Goal: Task Accomplishment & Management: Manage account settings

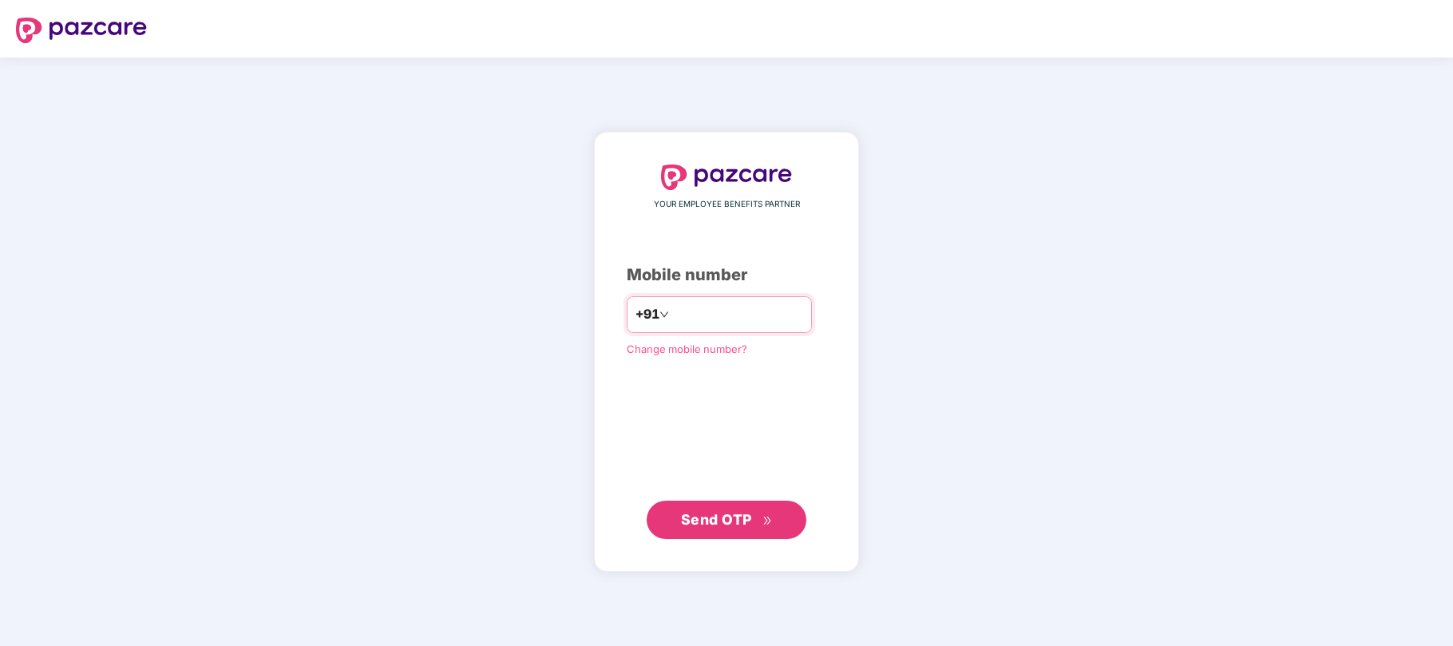
type input "**********"
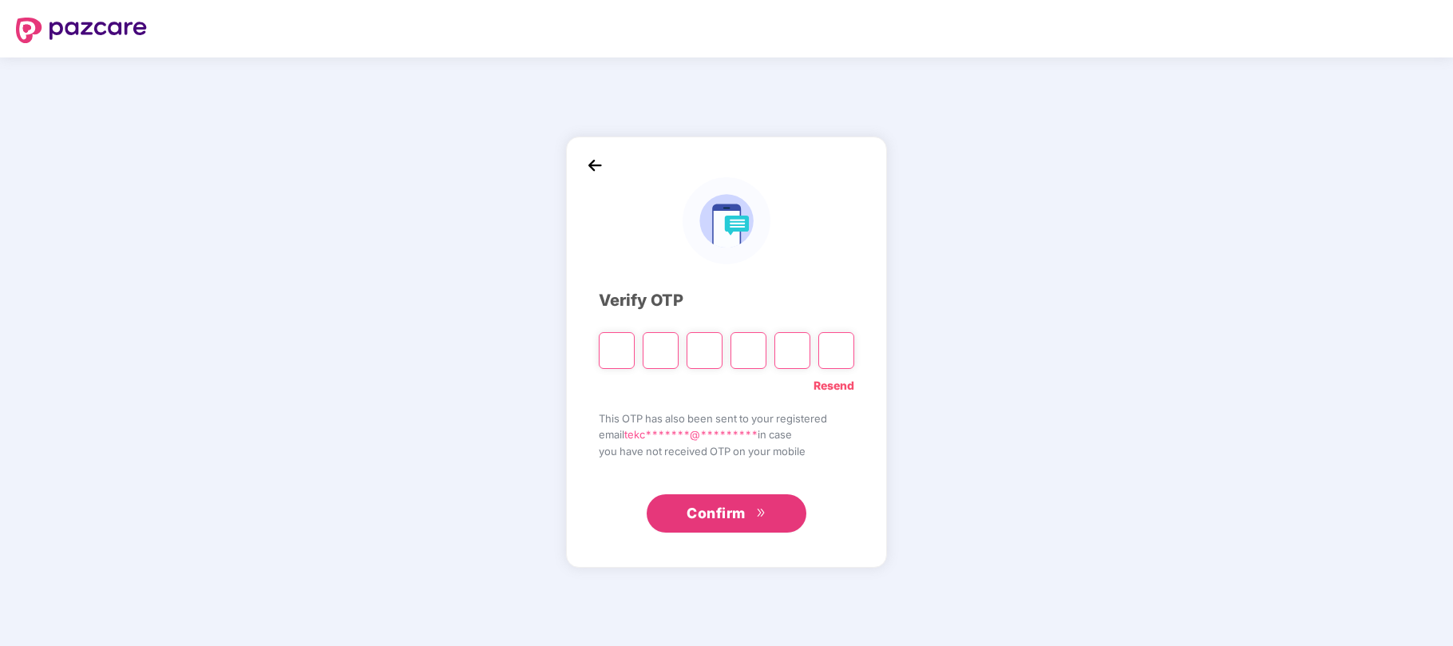
type input "*"
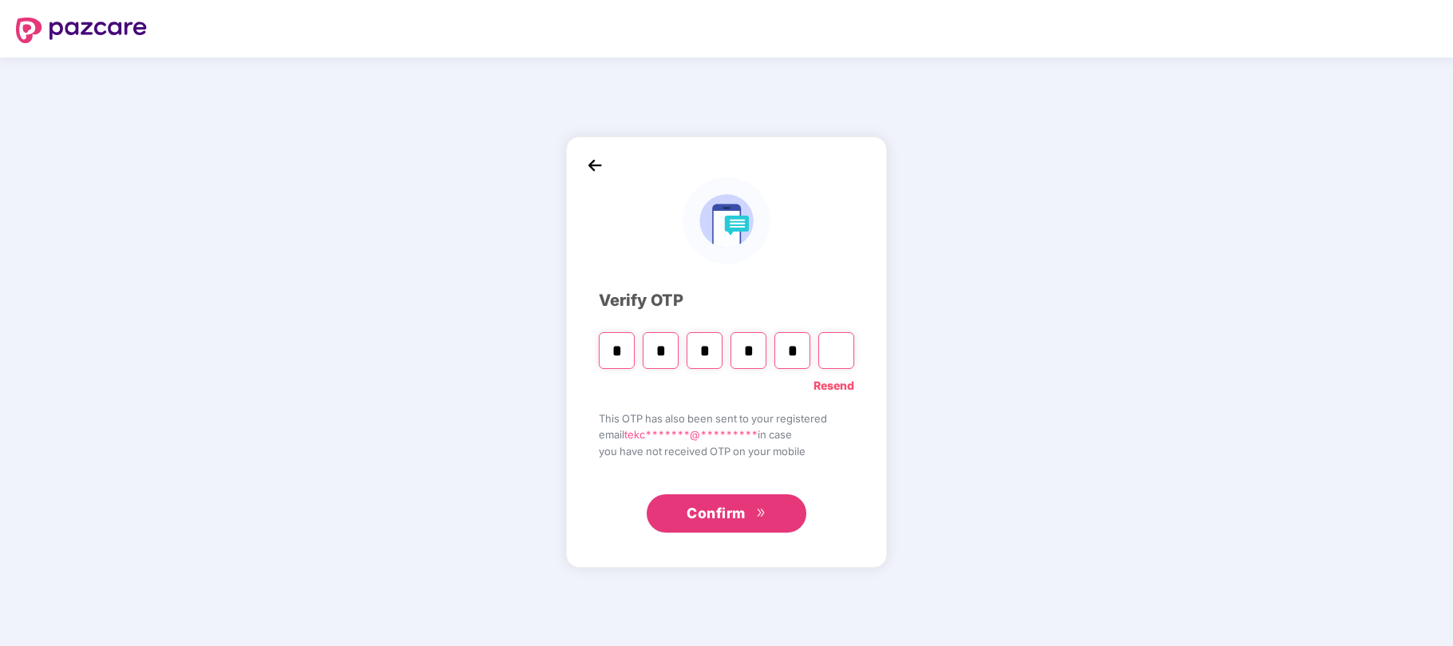
type input "*"
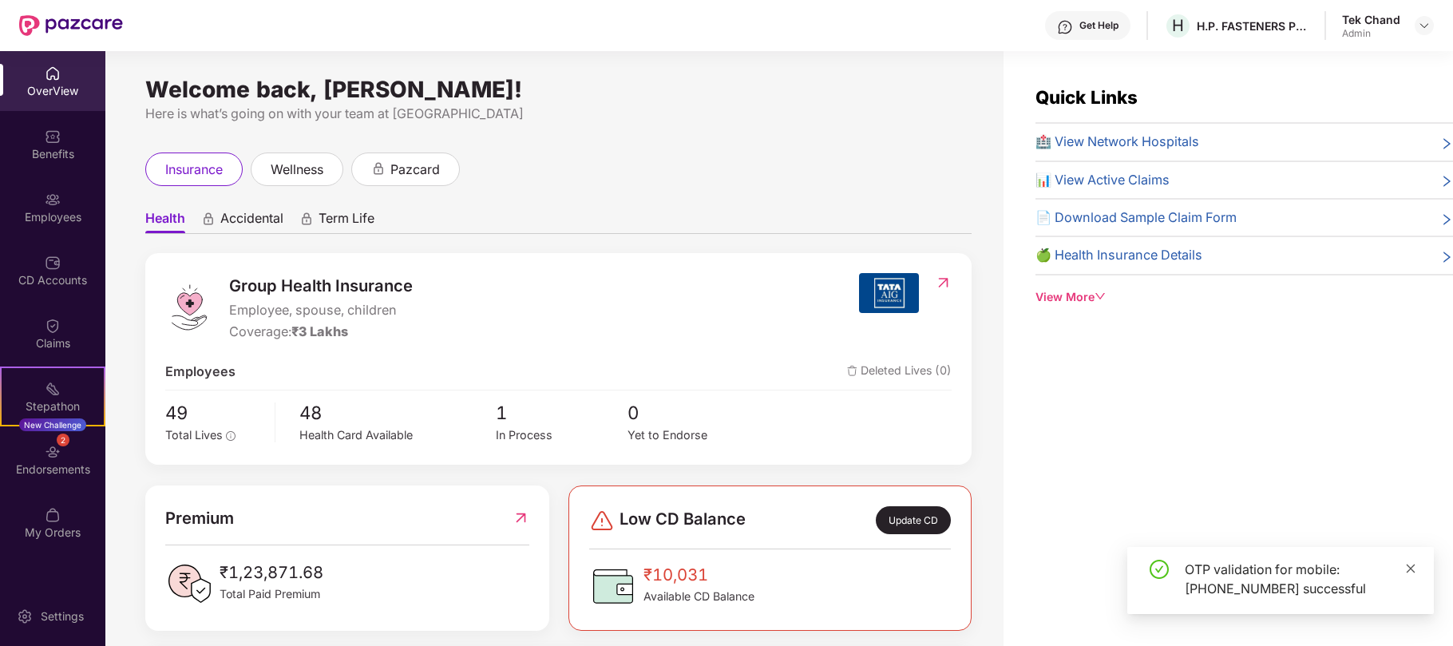
click at [1416, 569] on icon "close" at bounding box center [1410, 568] width 11 height 11
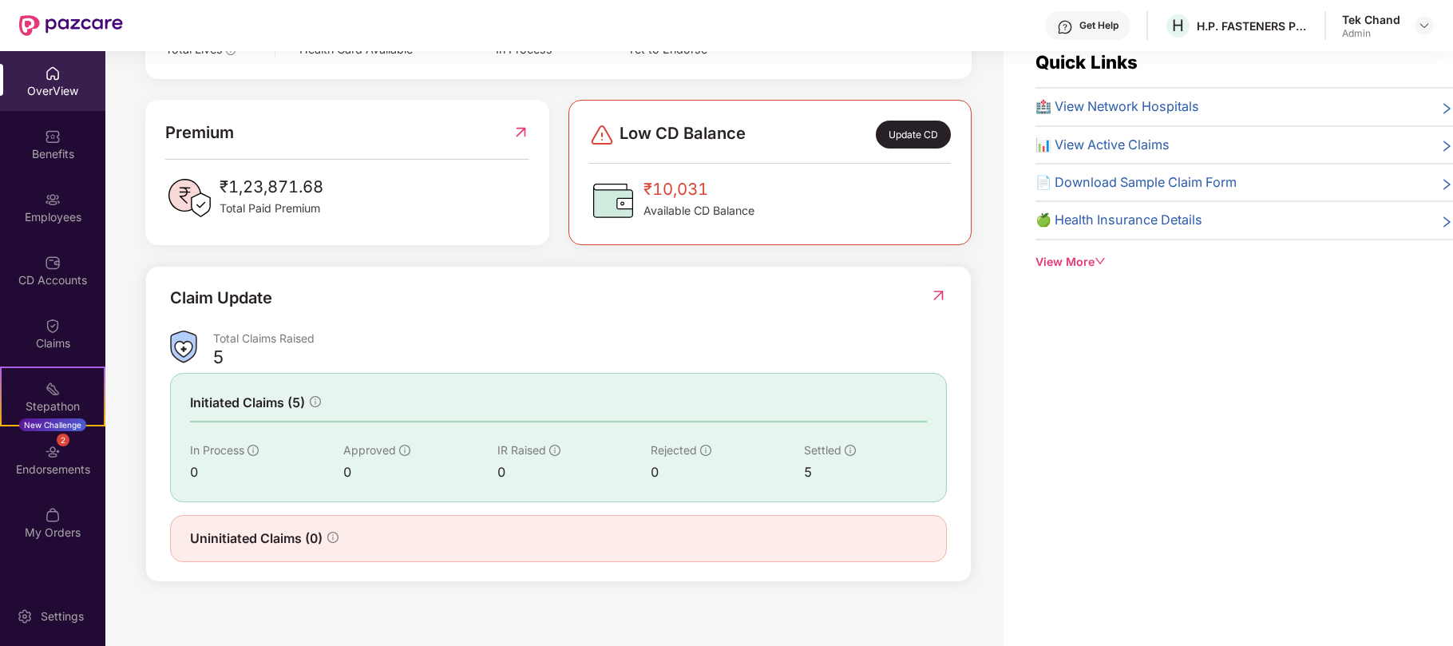
scroll to position [51, 0]
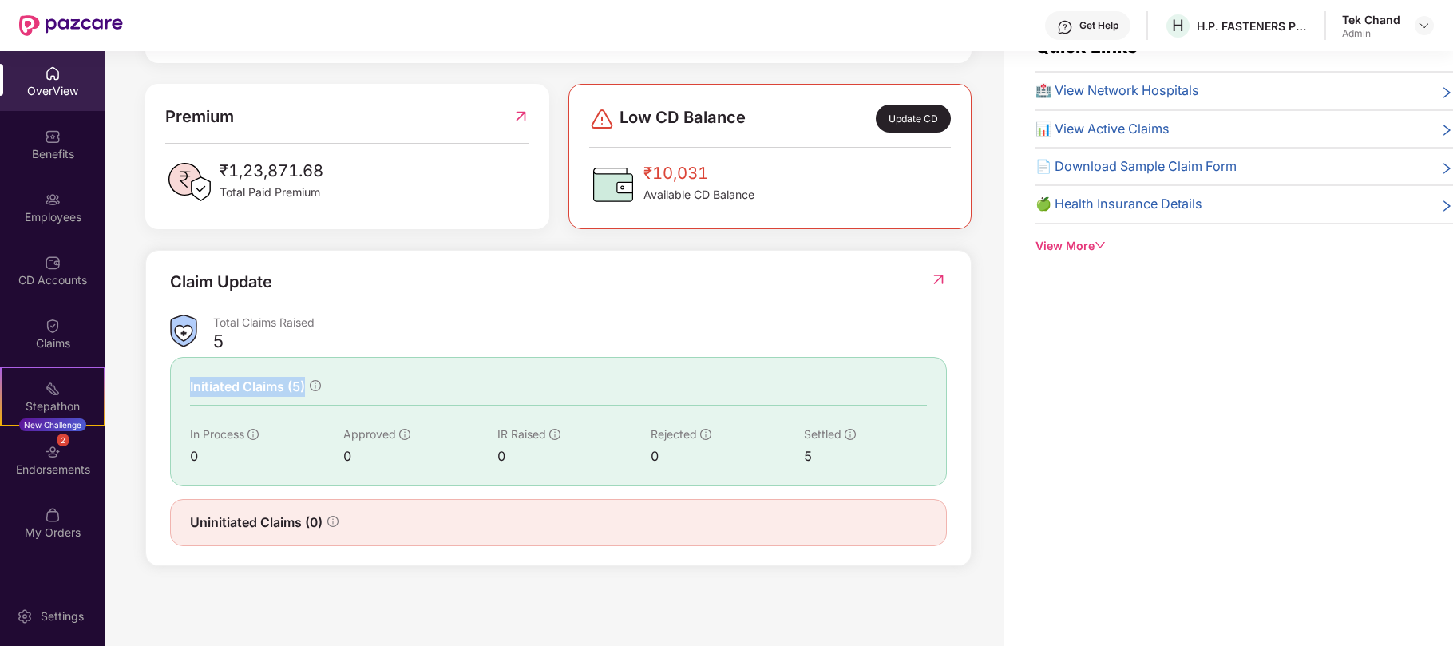
drag, startPoint x: 189, startPoint y: 382, endPoint x: 387, endPoint y: 383, distance: 198.0
click at [387, 383] on div "Initiated Claims (5) In Process 0 Approved 0 IR Raised 0 Rejected 0 Settled 5" at bounding box center [558, 421] width 777 height 129
click at [484, 377] on div "Initiated Claims (5)" at bounding box center [558, 387] width 737 height 20
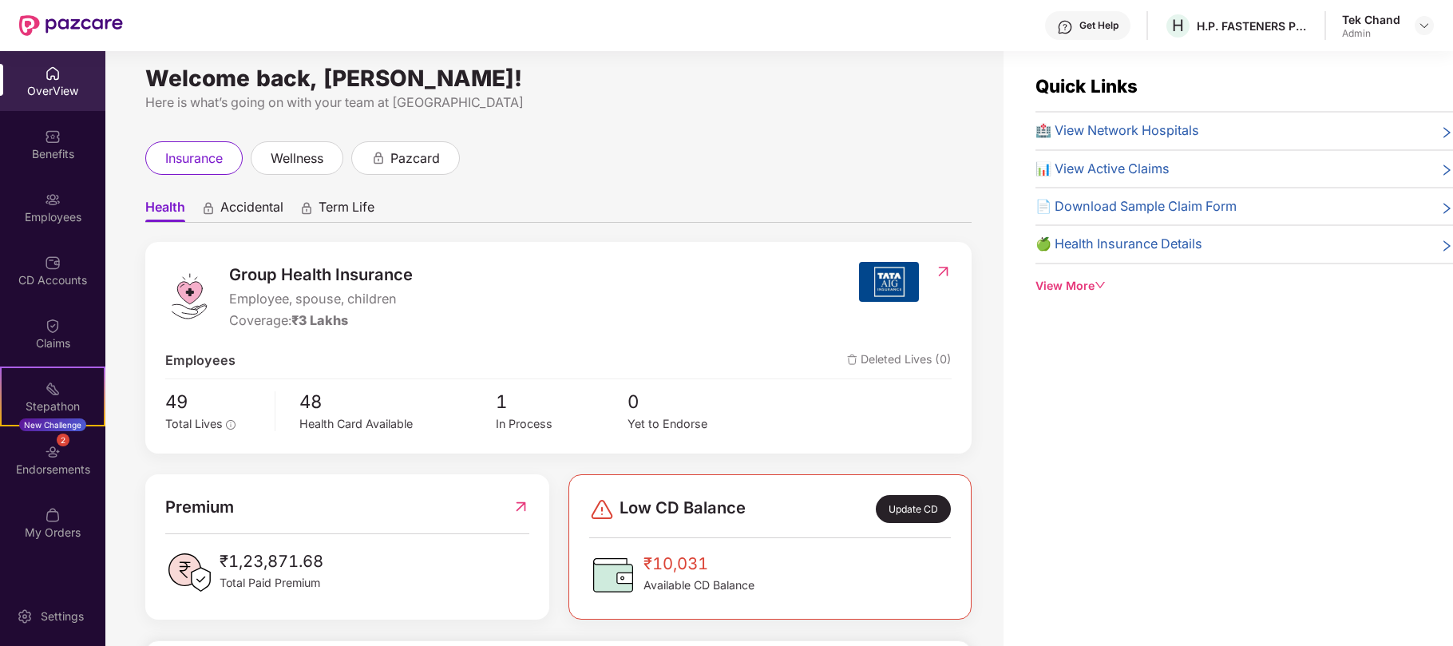
scroll to position [0, 0]
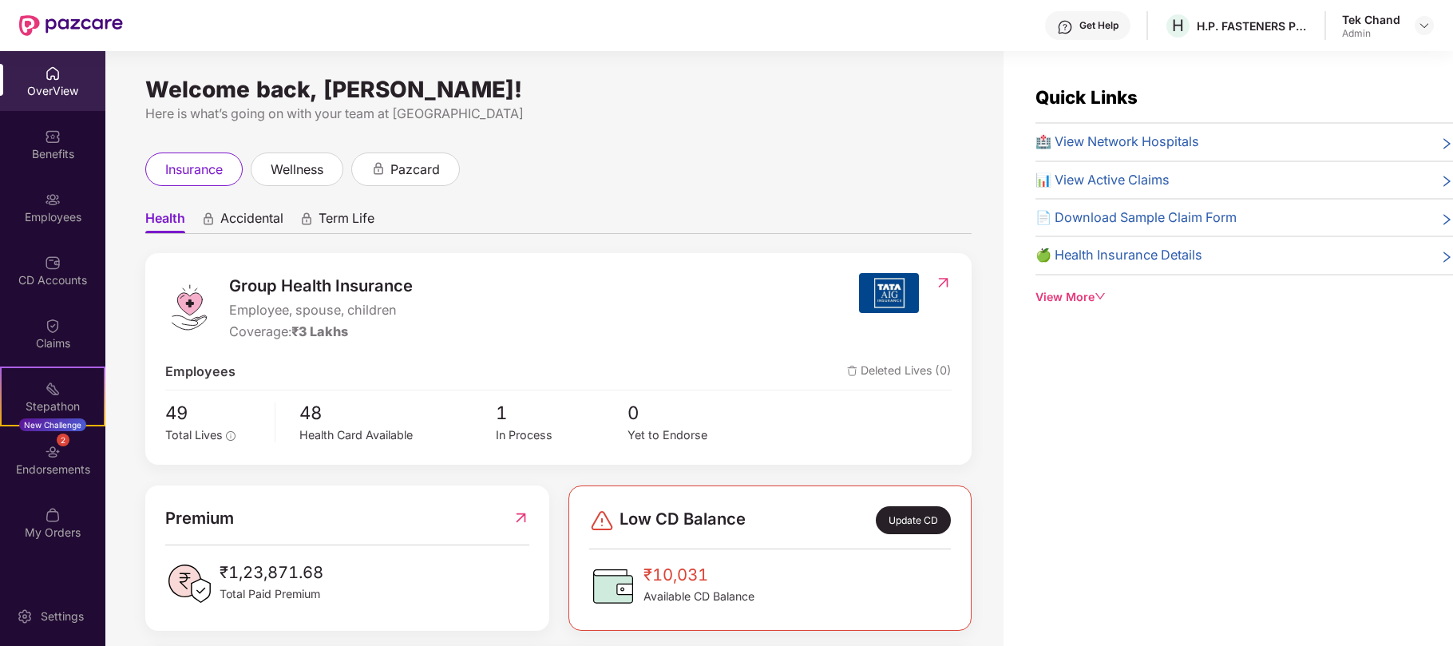
click at [1090, 29] on div "Get Help" at bounding box center [1098, 25] width 39 height 13
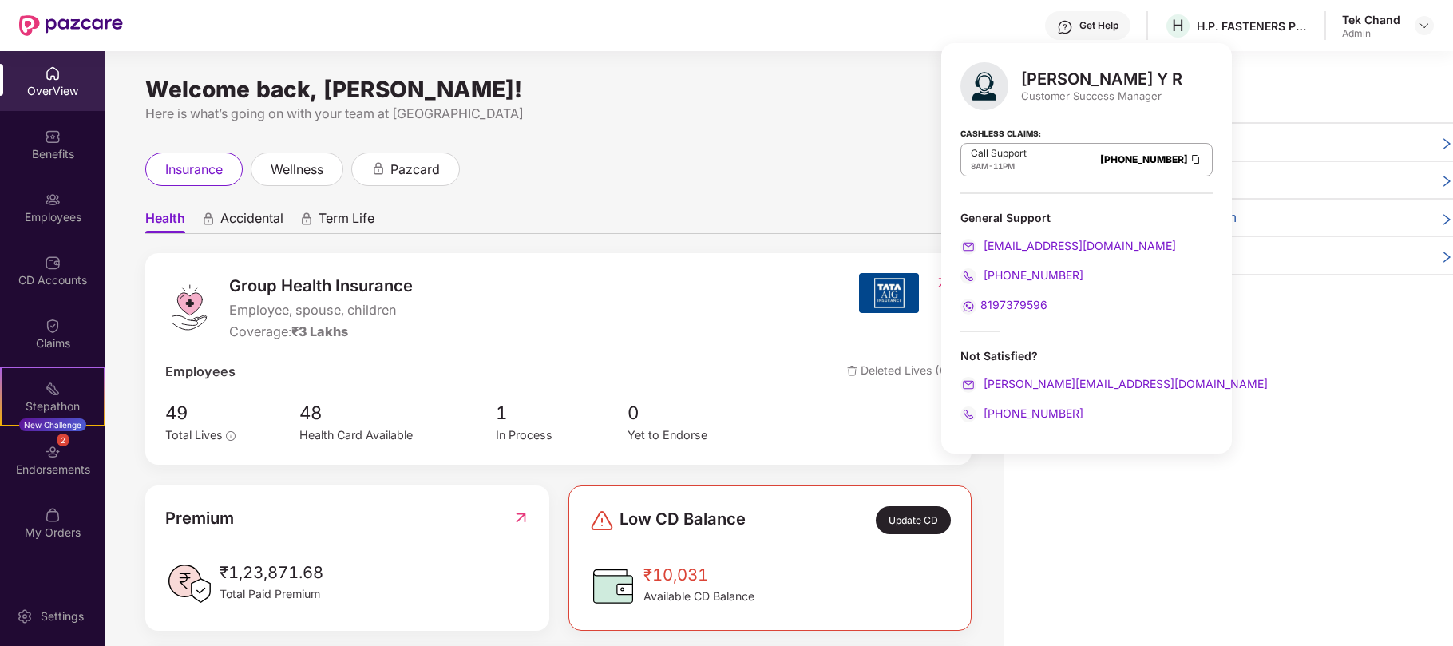
click at [1163, 497] on div "Quick Links 🏥 View Network Hospitals 📊 View Active Claims 📄 Download Sample Cla…" at bounding box center [1228, 374] width 449 height 646
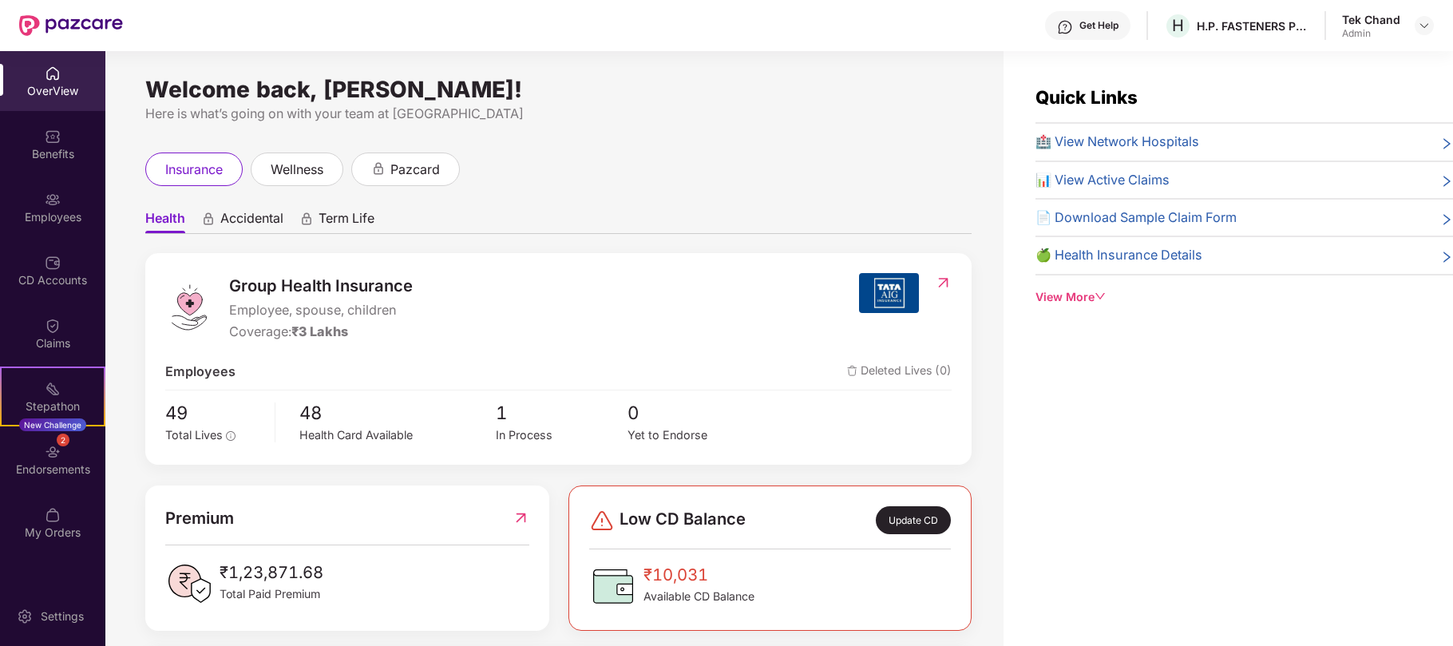
click at [1118, 486] on div "Quick Links 🏥 View Network Hospitals 📊 View Active Claims 📄 Download Sample Cla…" at bounding box center [1228, 374] width 449 height 646
click at [1194, 492] on div "Quick Links 🏥 View Network Hospitals 📊 View Active Claims 📄 Download Sample Cla…" at bounding box center [1228, 374] width 449 height 646
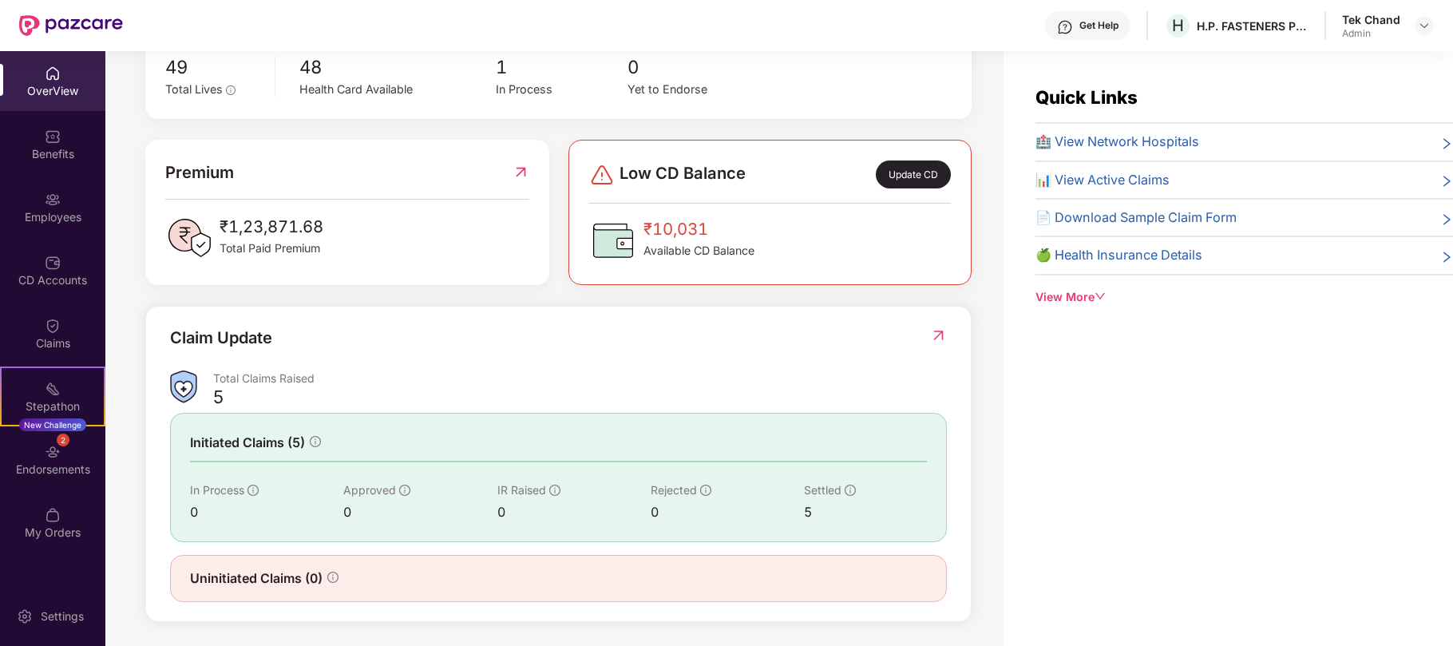
scroll to position [353, 0]
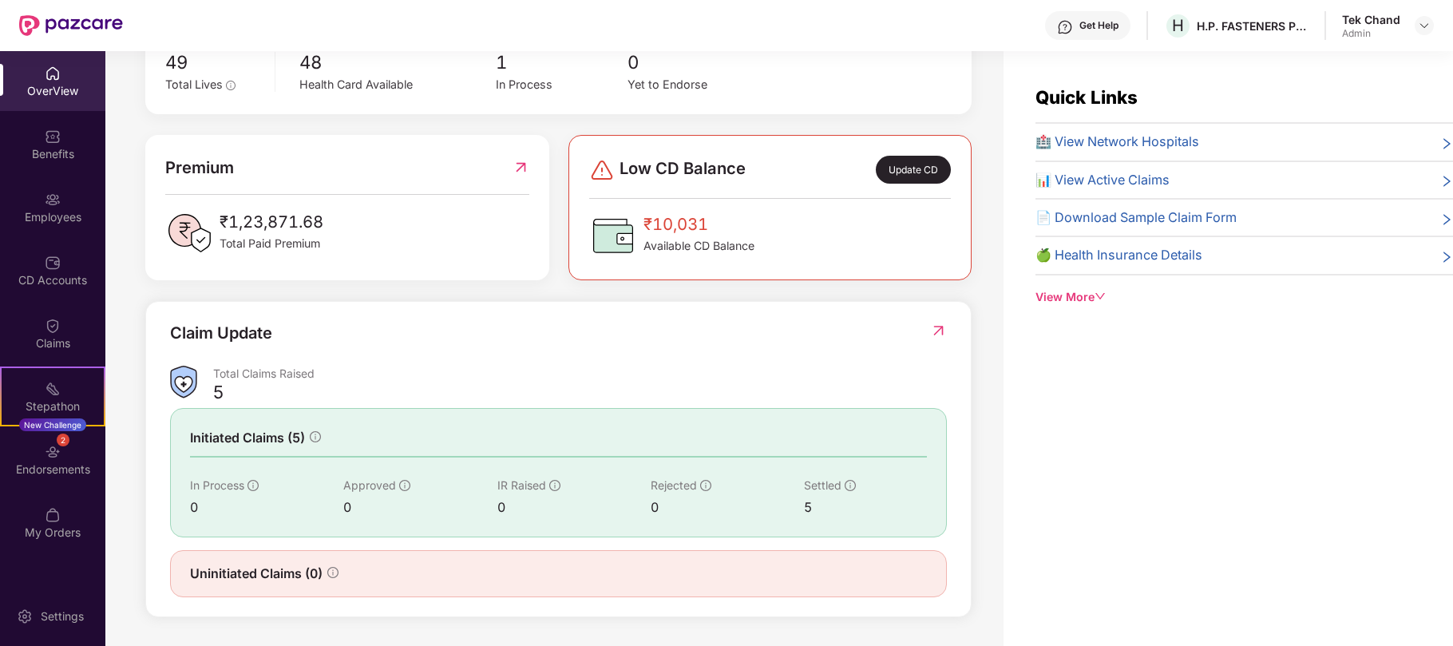
click at [947, 332] on div "Claim Update Total Claims Raised 5 Initiated Claims (5) In Process 0 Approved 0…" at bounding box center [558, 459] width 826 height 316
click at [930, 330] on img at bounding box center [938, 331] width 17 height 16
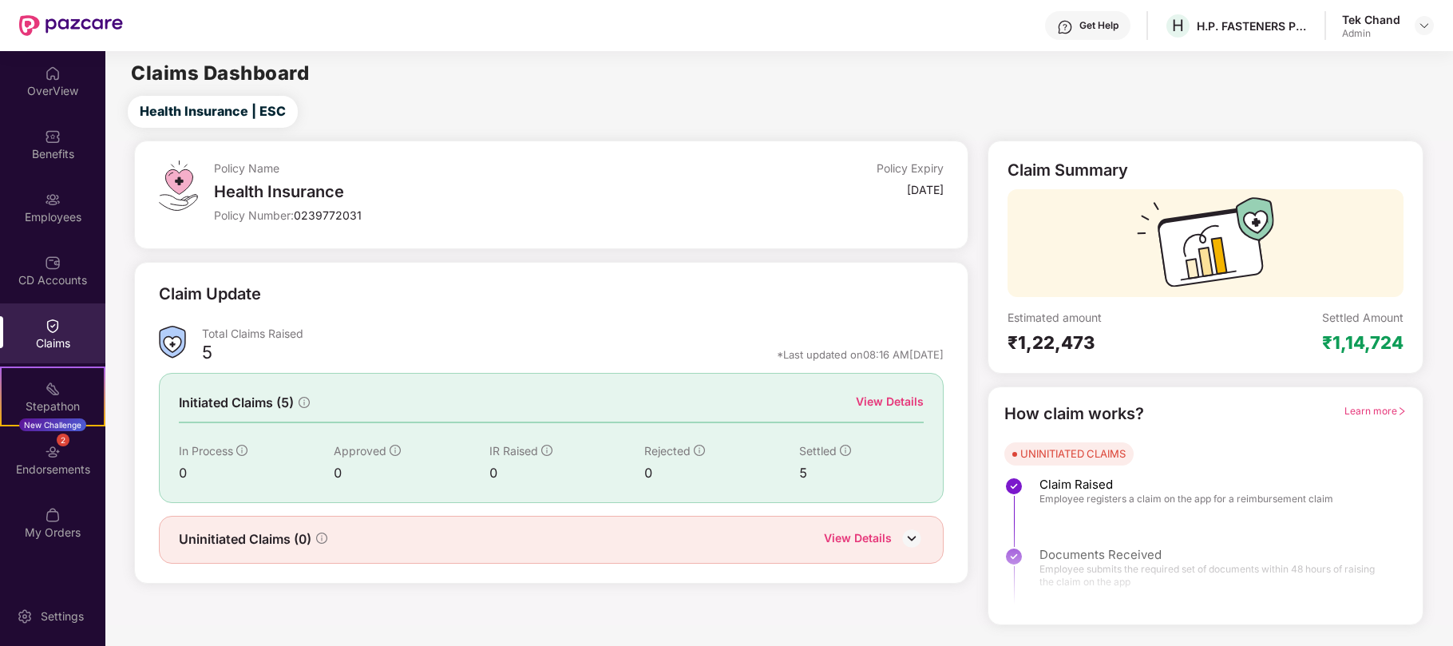
click at [909, 404] on div "View Details" at bounding box center [890, 402] width 68 height 18
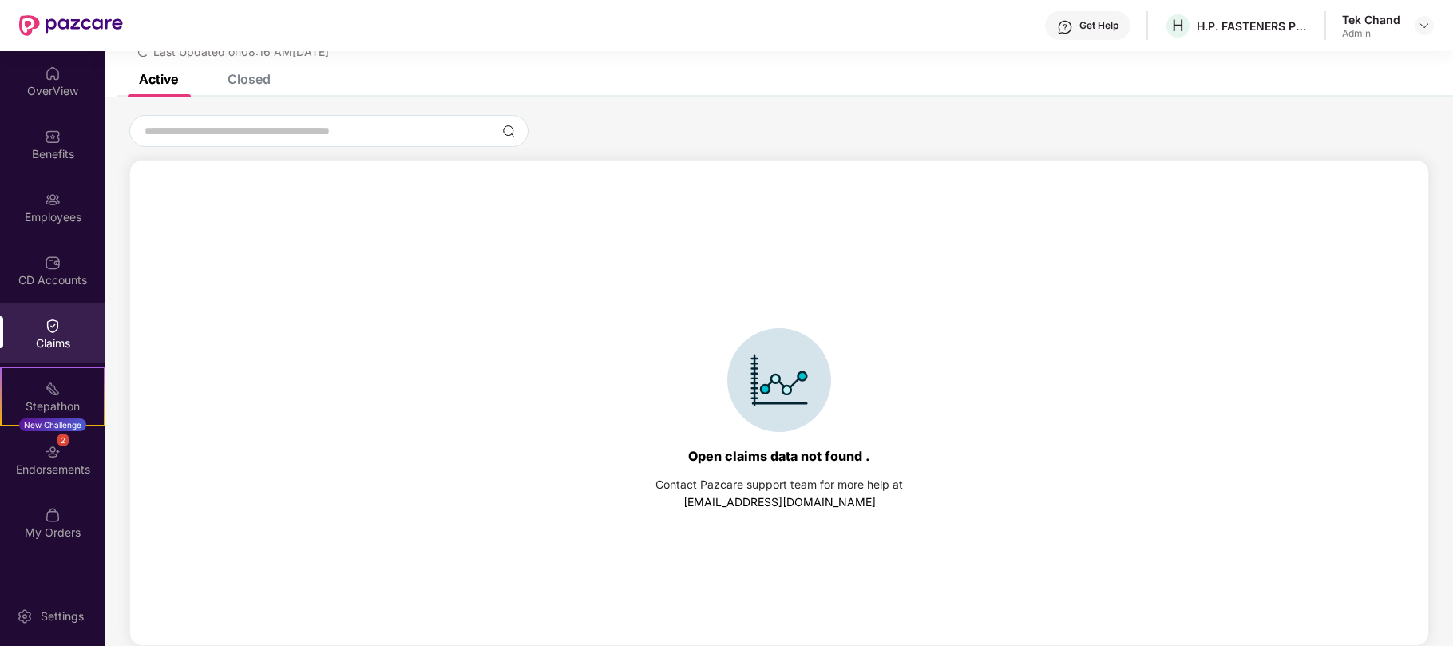
scroll to position [0, 0]
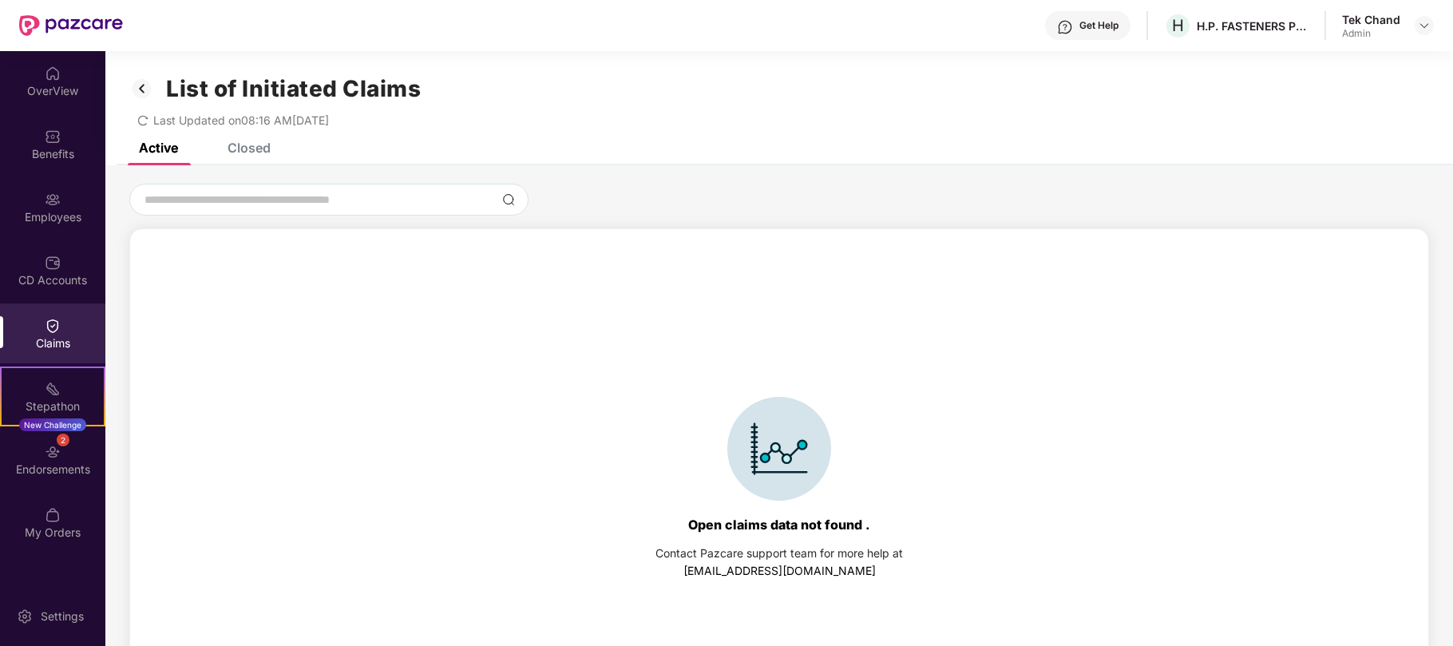
drag, startPoint x: 250, startPoint y: 144, endPoint x: 269, endPoint y: 171, distance: 33.2
click at [250, 144] on div "Closed" at bounding box center [249, 148] width 43 height 16
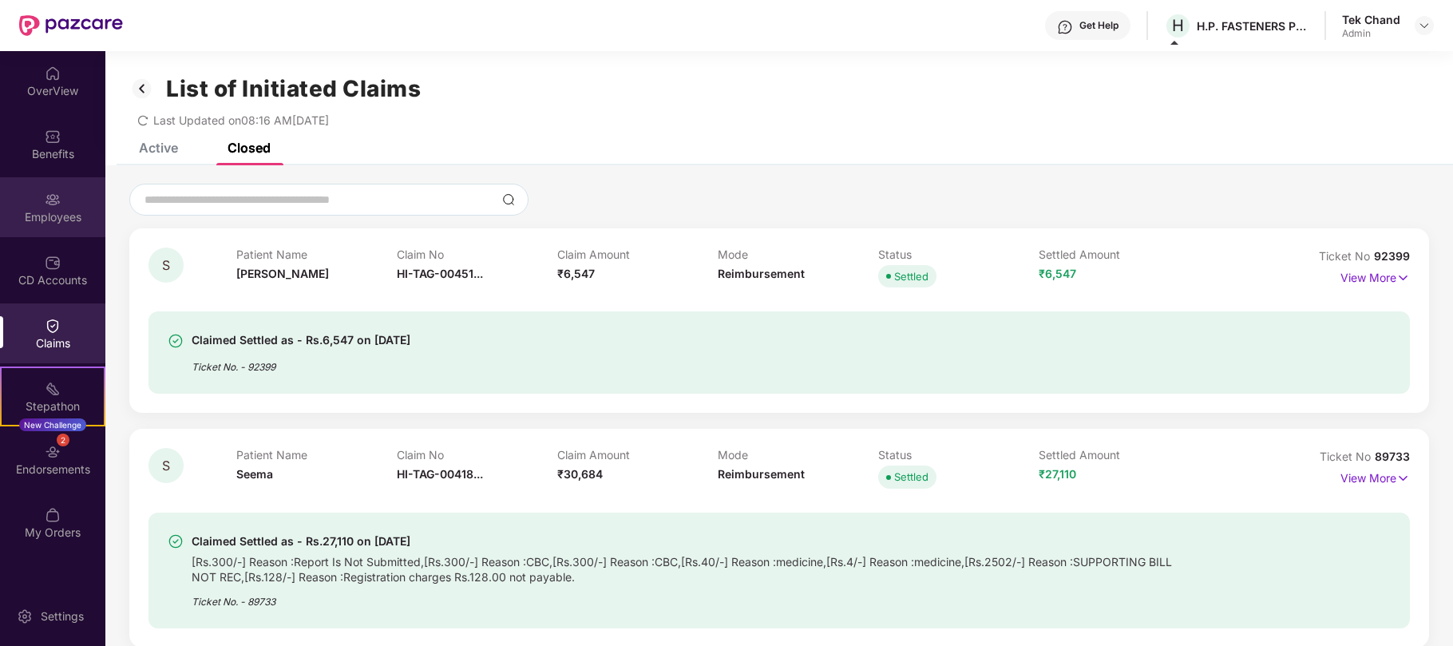
click at [61, 209] on div "Employees" at bounding box center [52, 217] width 105 height 16
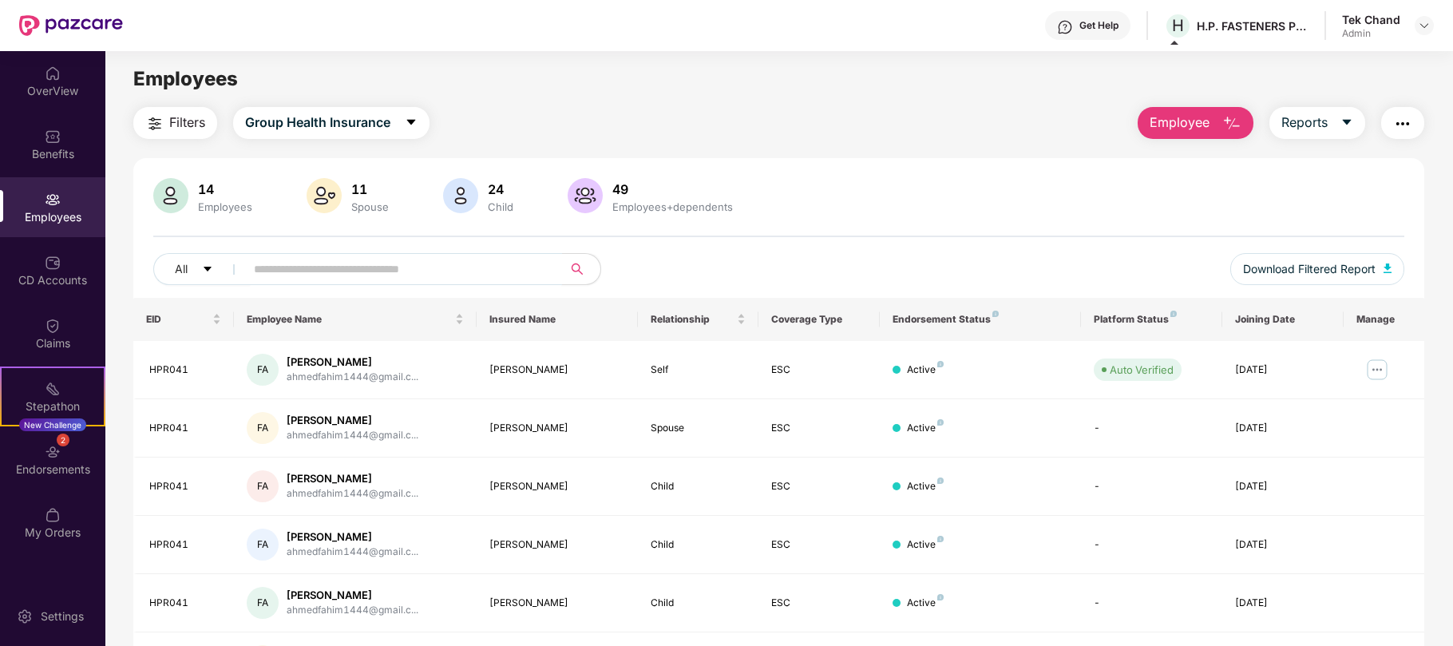
click at [275, 267] on input "text" at bounding box center [397, 269] width 287 height 24
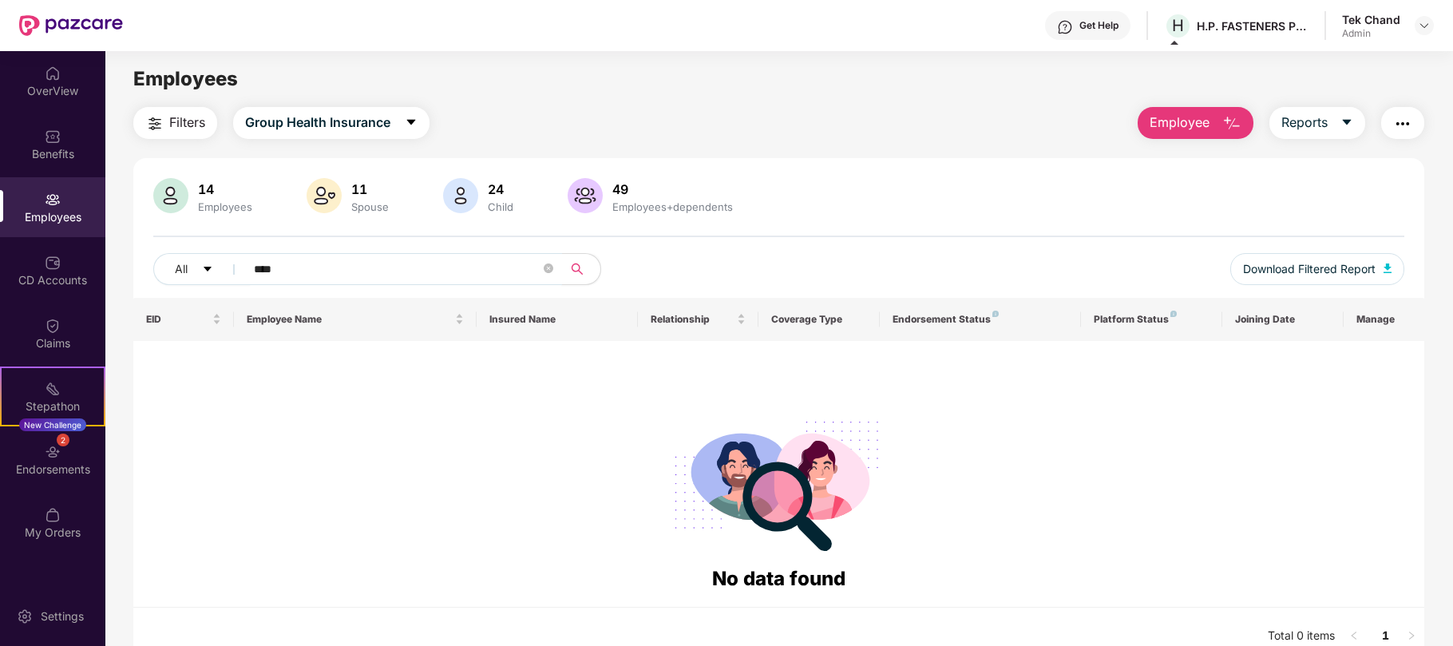
type input "*****"
drag, startPoint x: 336, startPoint y: 271, endPoint x: 172, endPoint y: 263, distance: 163.9
click at [172, 263] on div "All *****" at bounding box center [518, 269] width 730 height 32
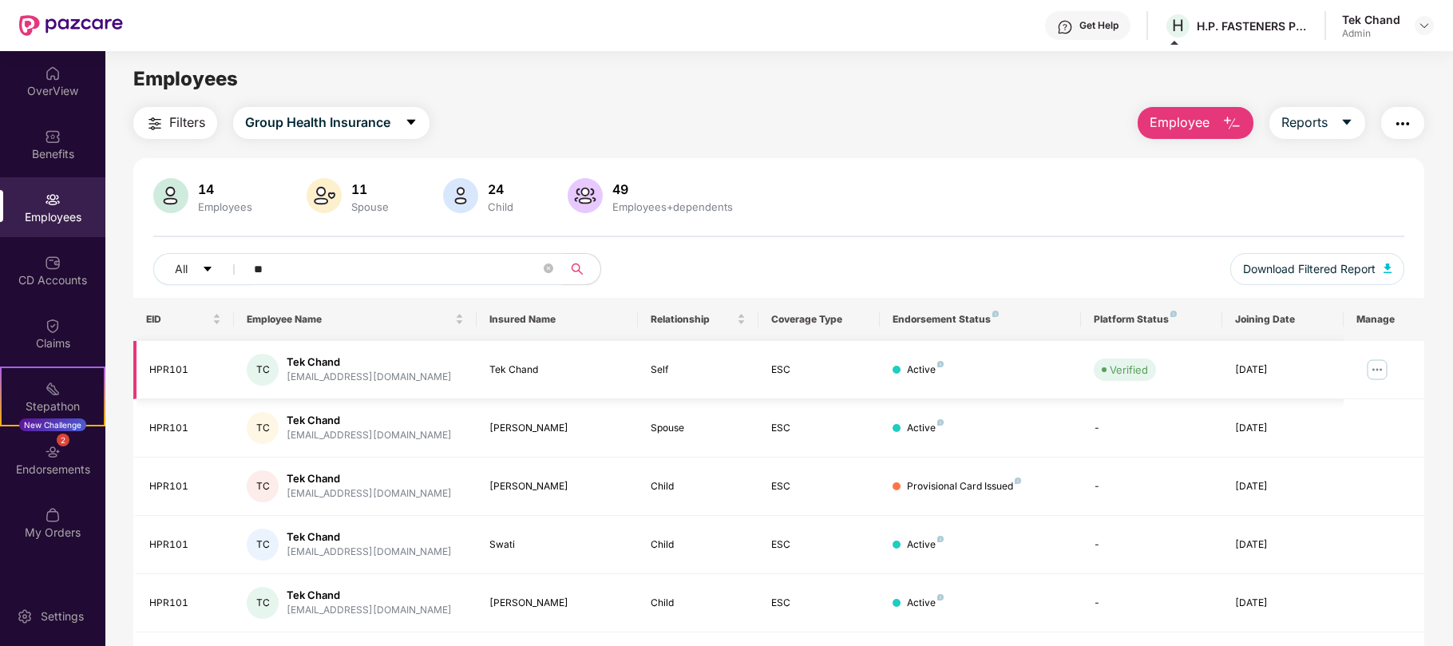
type input "*"
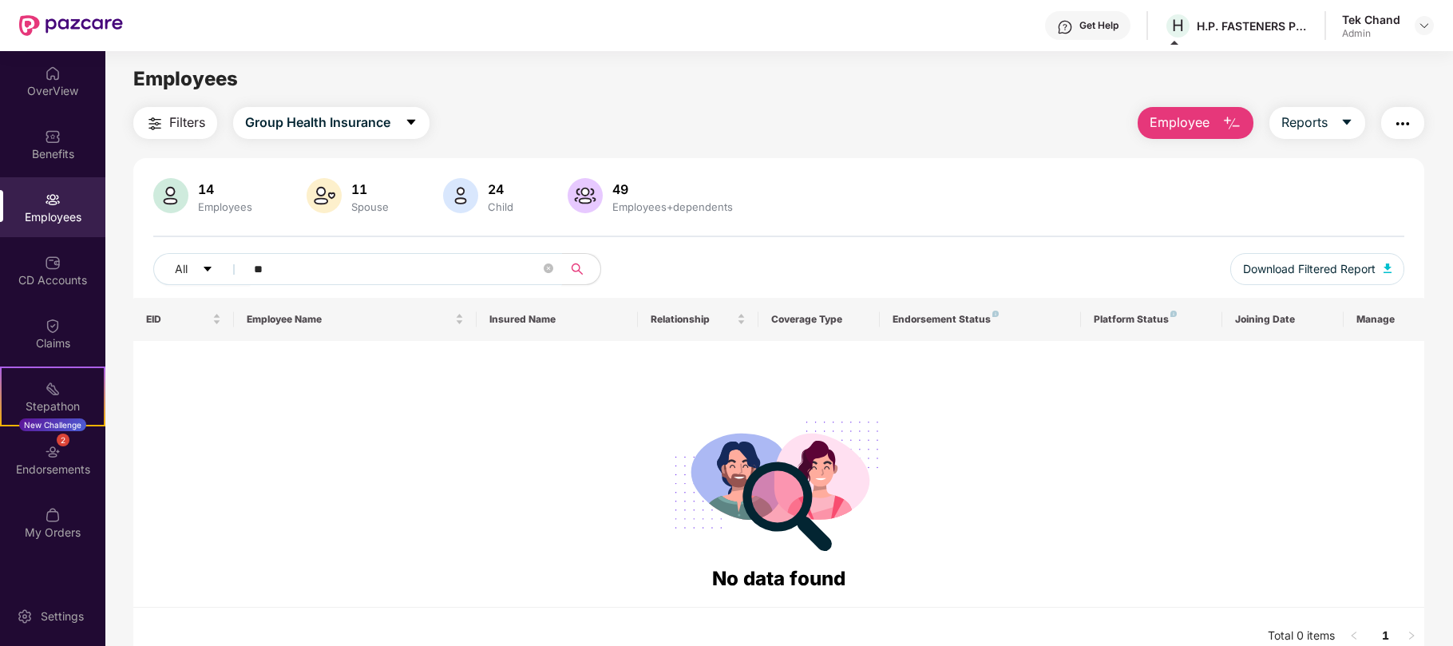
type input "*"
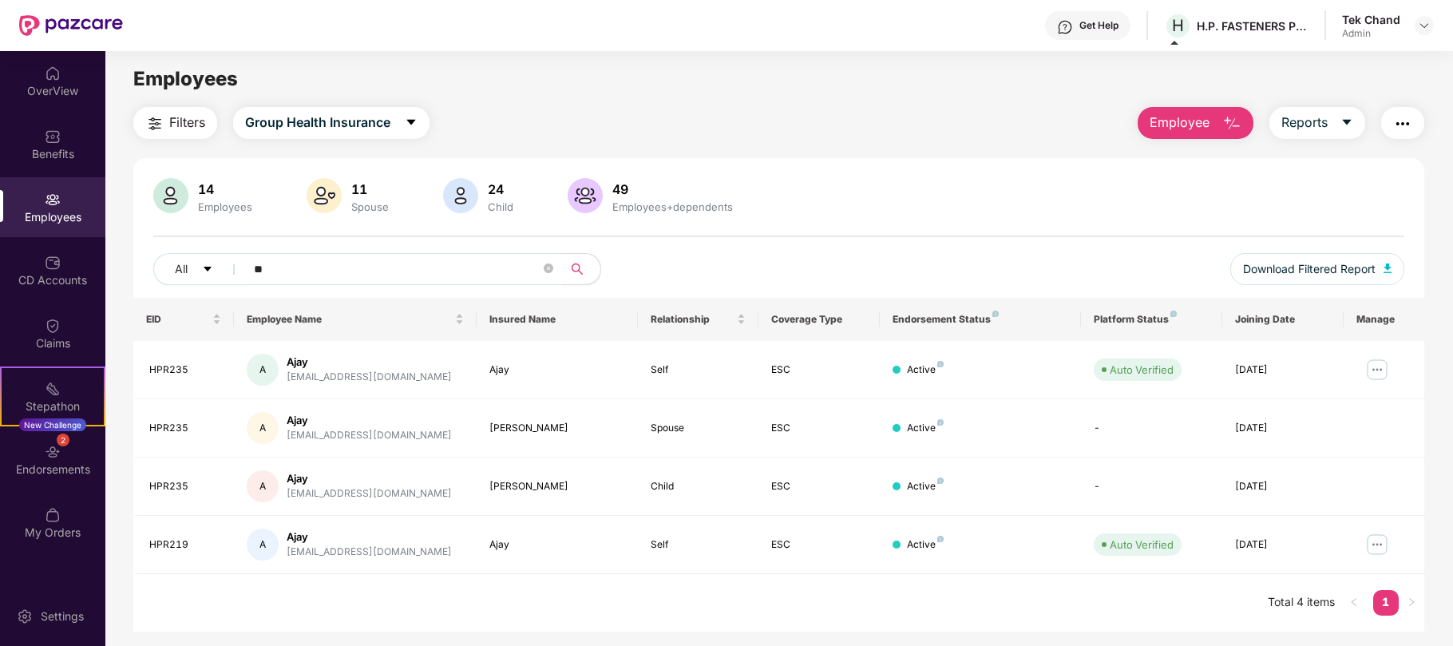
type input "*"
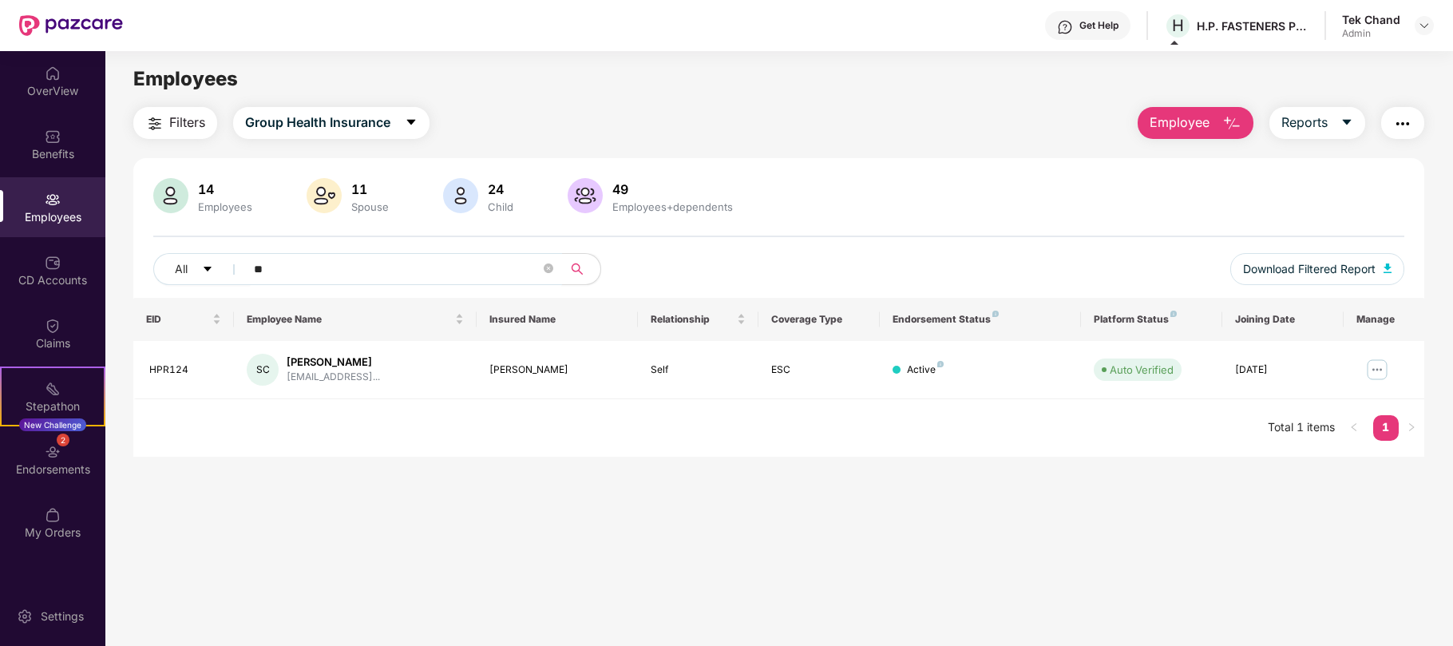
type input "*"
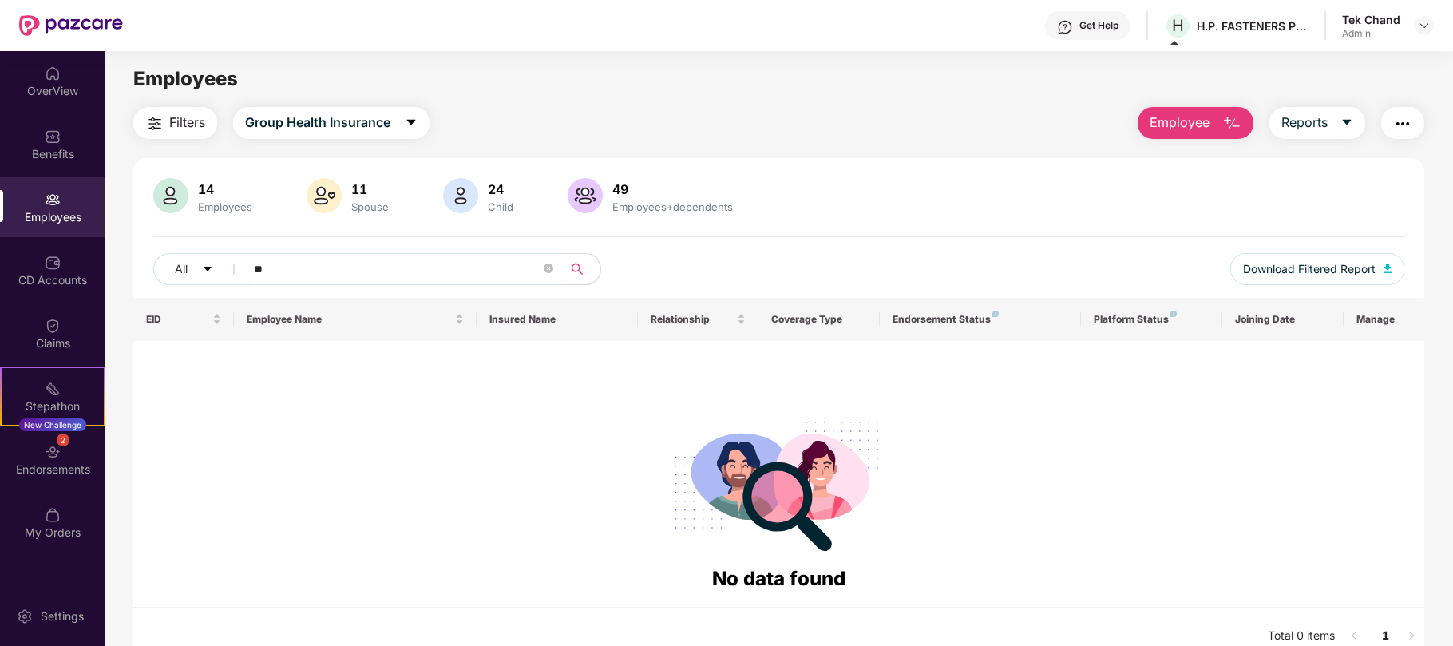
type input "*"
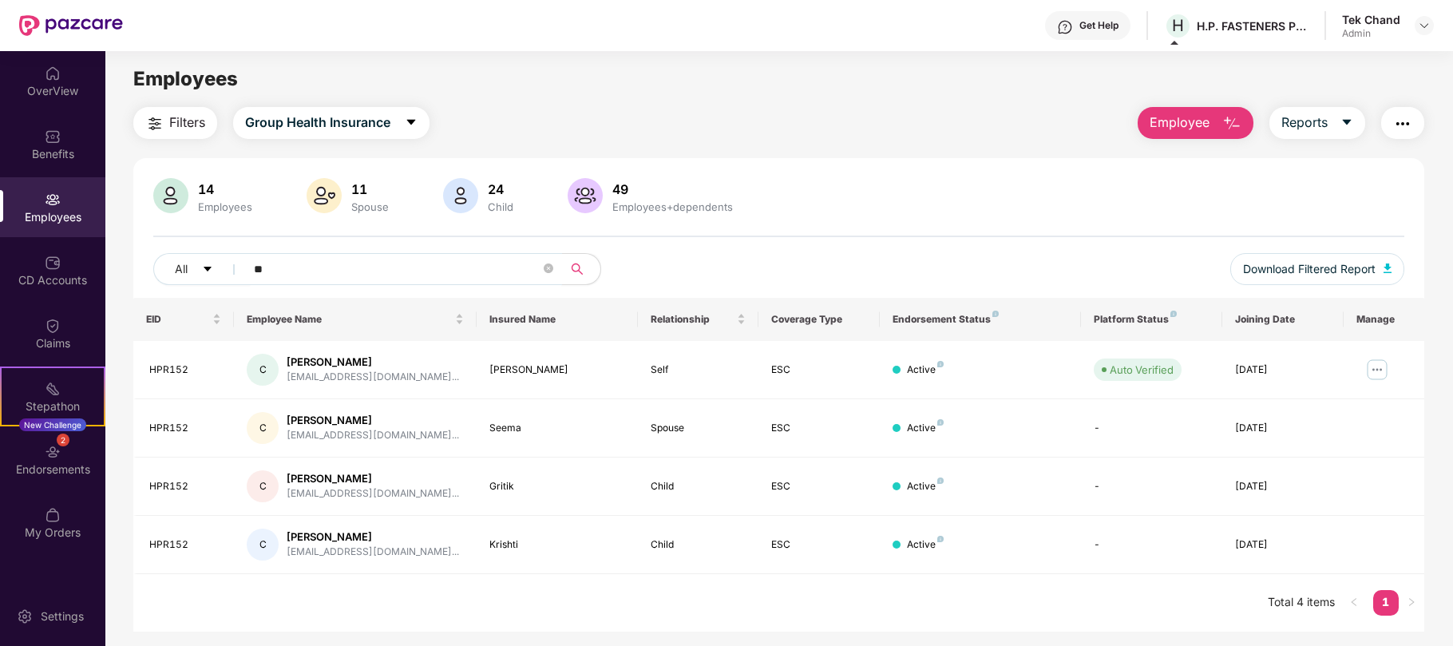
type input "*"
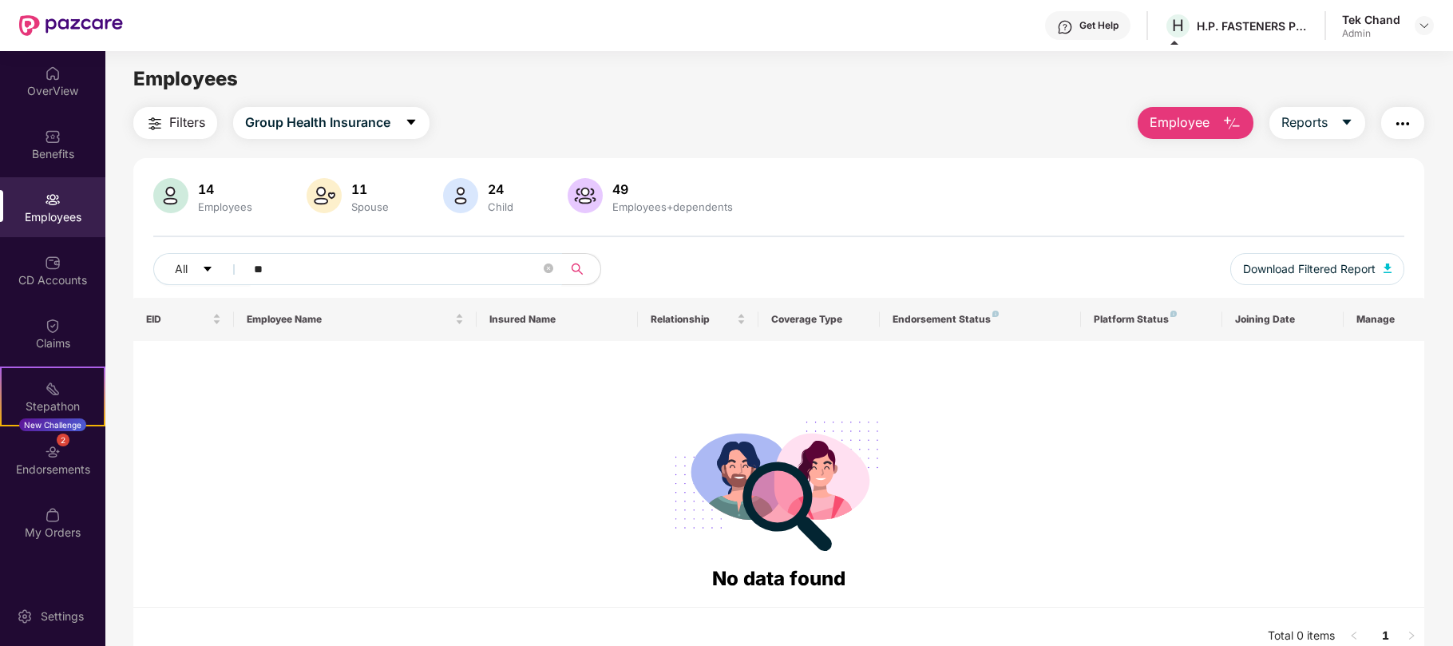
type input "**"
drag, startPoint x: 227, startPoint y: 195, endPoint x: 375, endPoint y: 351, distance: 215.7
click at [227, 195] on div "14" at bounding box center [225, 189] width 61 height 16
drag, startPoint x: 171, startPoint y: 195, endPoint x: 186, endPoint y: 211, distance: 22.0
click at [171, 195] on img at bounding box center [170, 195] width 35 height 35
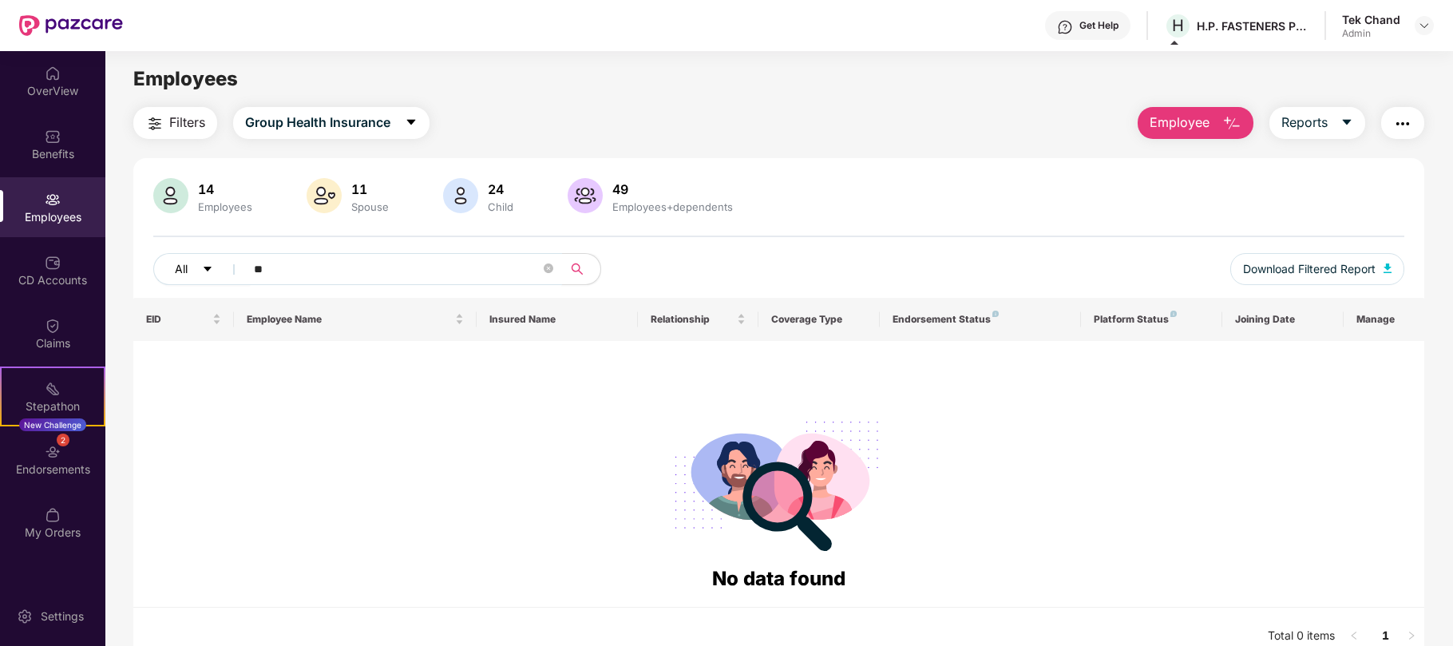
drag, startPoint x: 285, startPoint y: 270, endPoint x: 192, endPoint y: 260, distance: 93.9
click at [192, 260] on div "All **" at bounding box center [518, 269] width 730 height 32
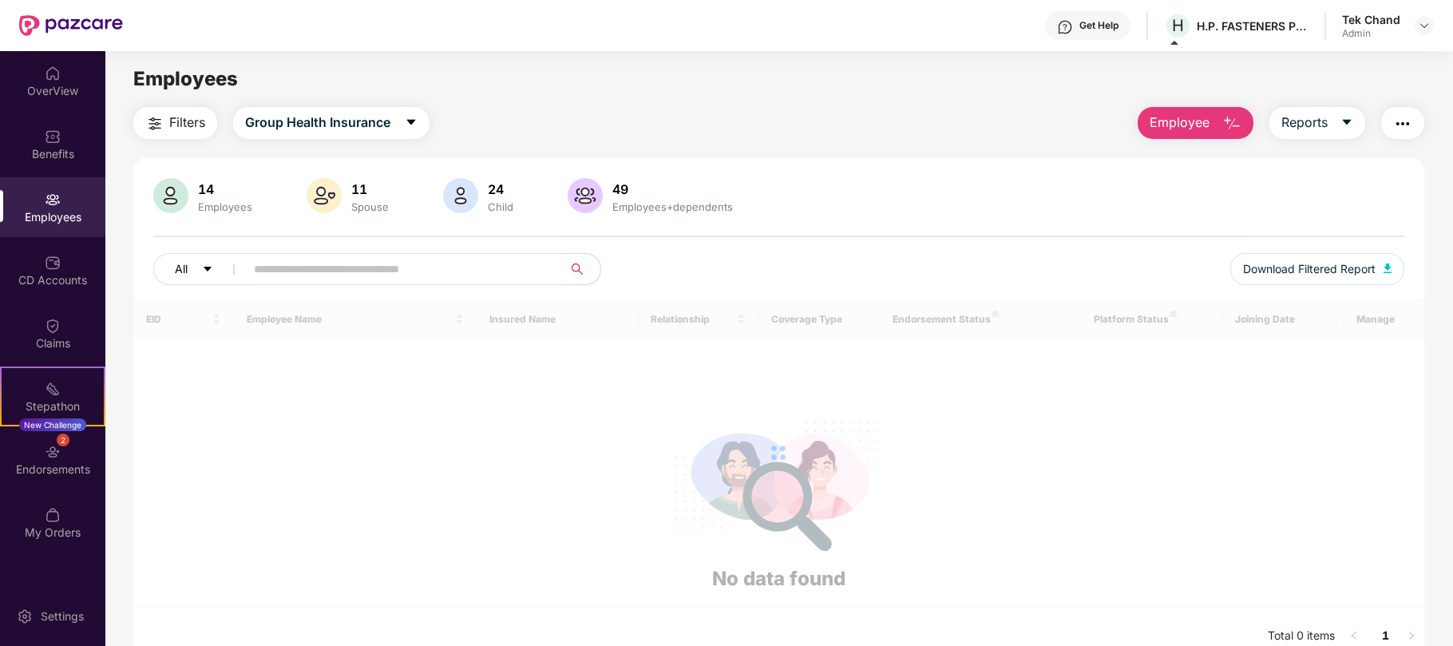
click at [211, 268] on icon "caret-down" at bounding box center [207, 268] width 11 height 11
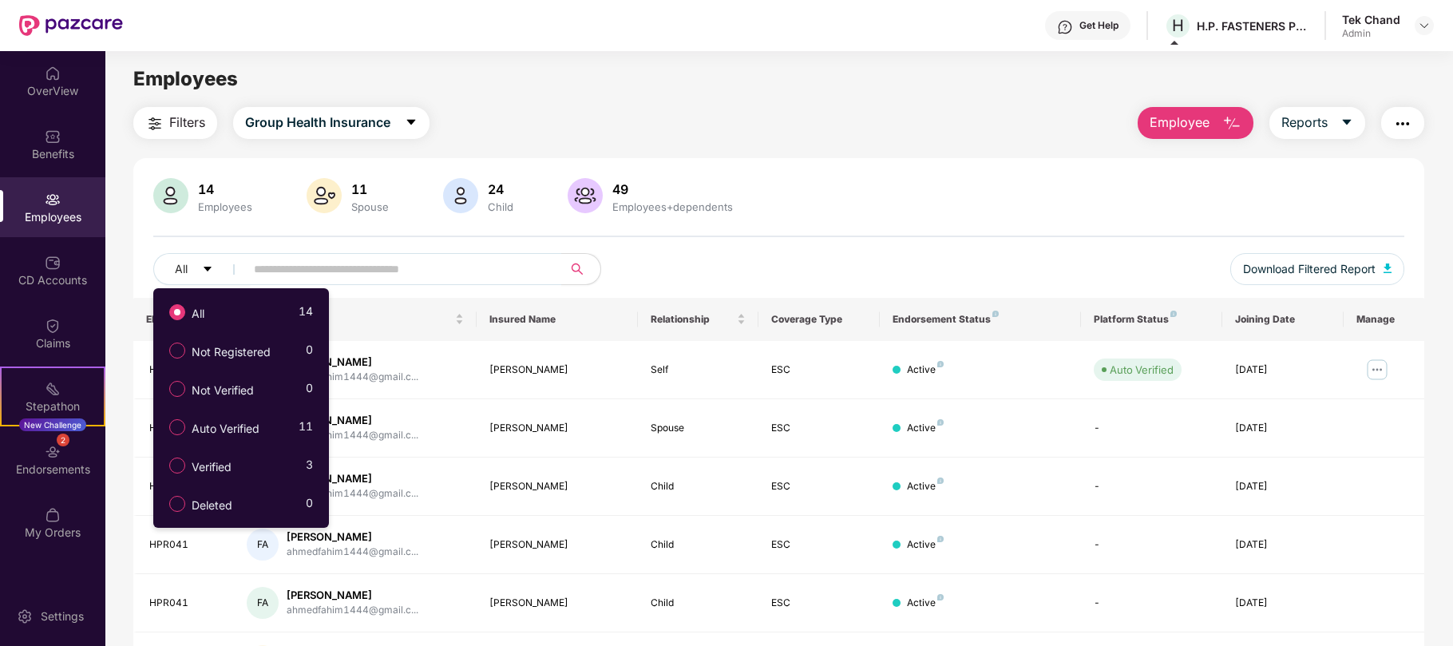
click at [816, 184] on div "14 Employees 11 Spouse 24 Child [DEMOGRAPHIC_DATA] Employees+dependents" at bounding box center [778, 197] width 1251 height 38
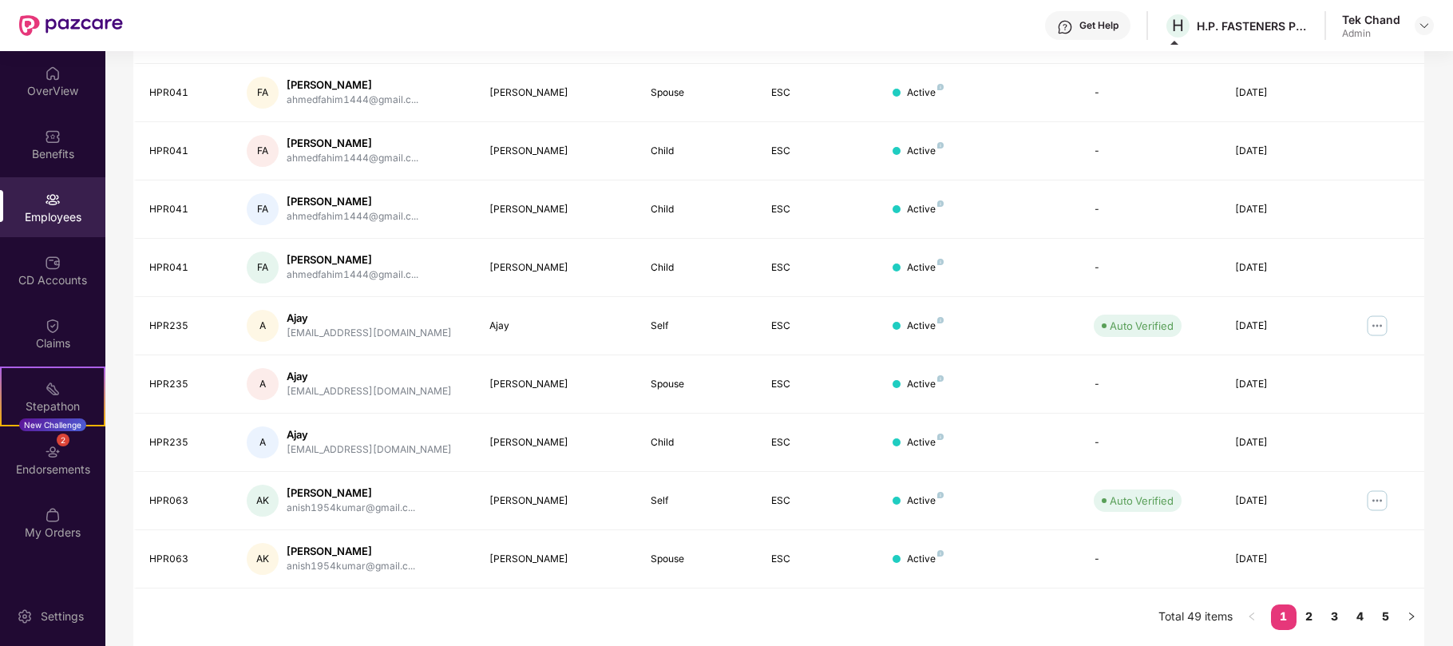
scroll to position [339, 0]
click at [1307, 614] on link "2" at bounding box center [1310, 616] width 26 height 24
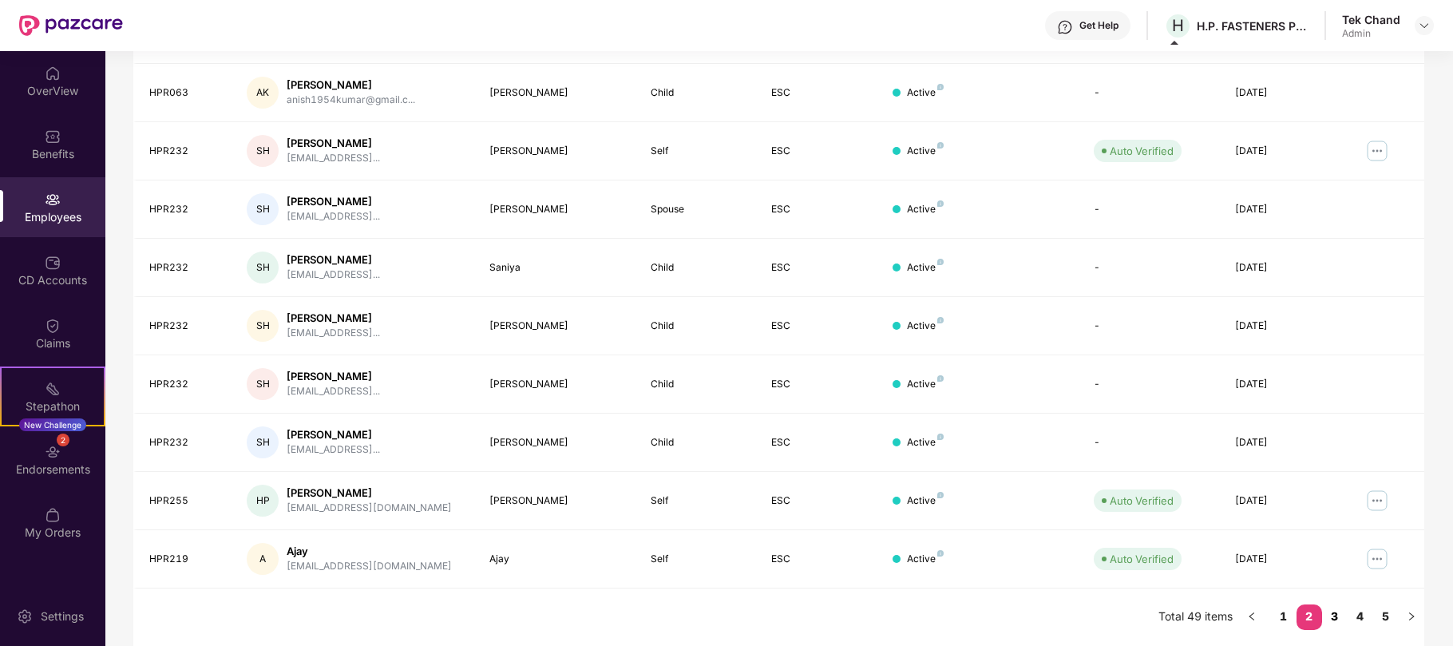
click at [1341, 618] on link "3" at bounding box center [1335, 616] width 26 height 24
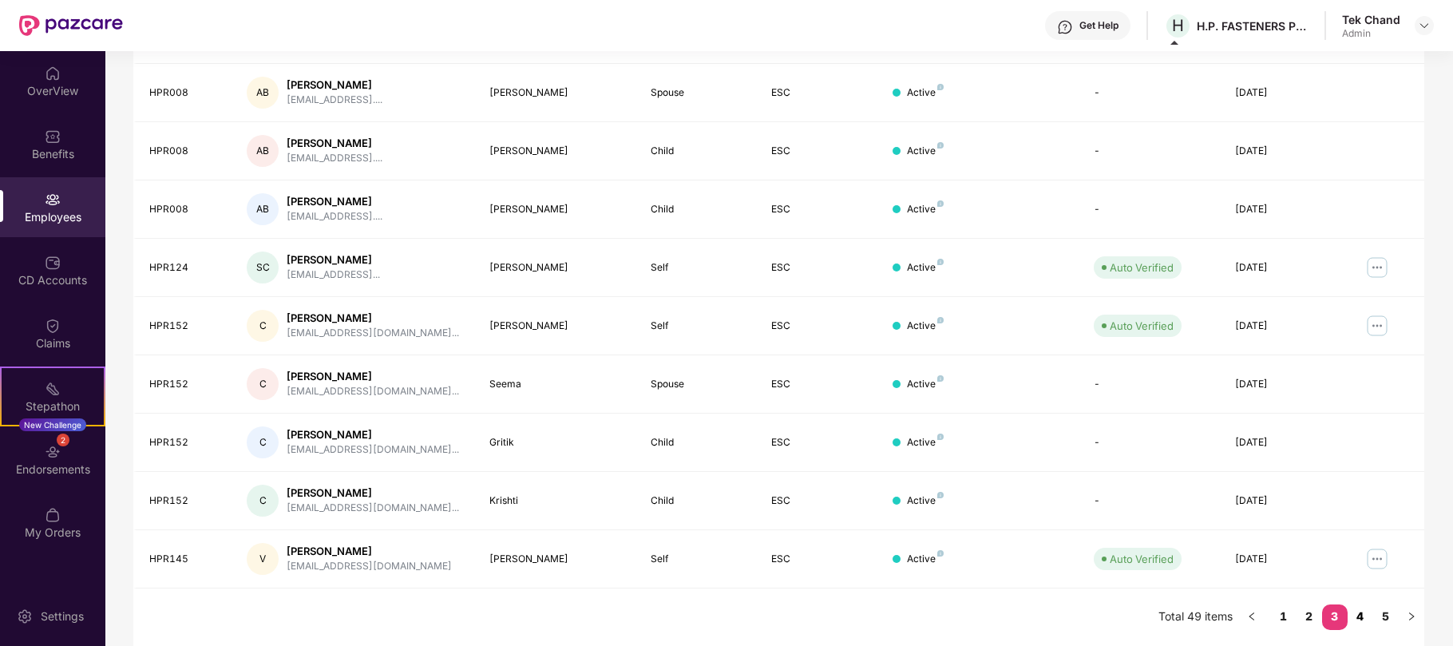
click at [1358, 616] on link "4" at bounding box center [1361, 616] width 26 height 24
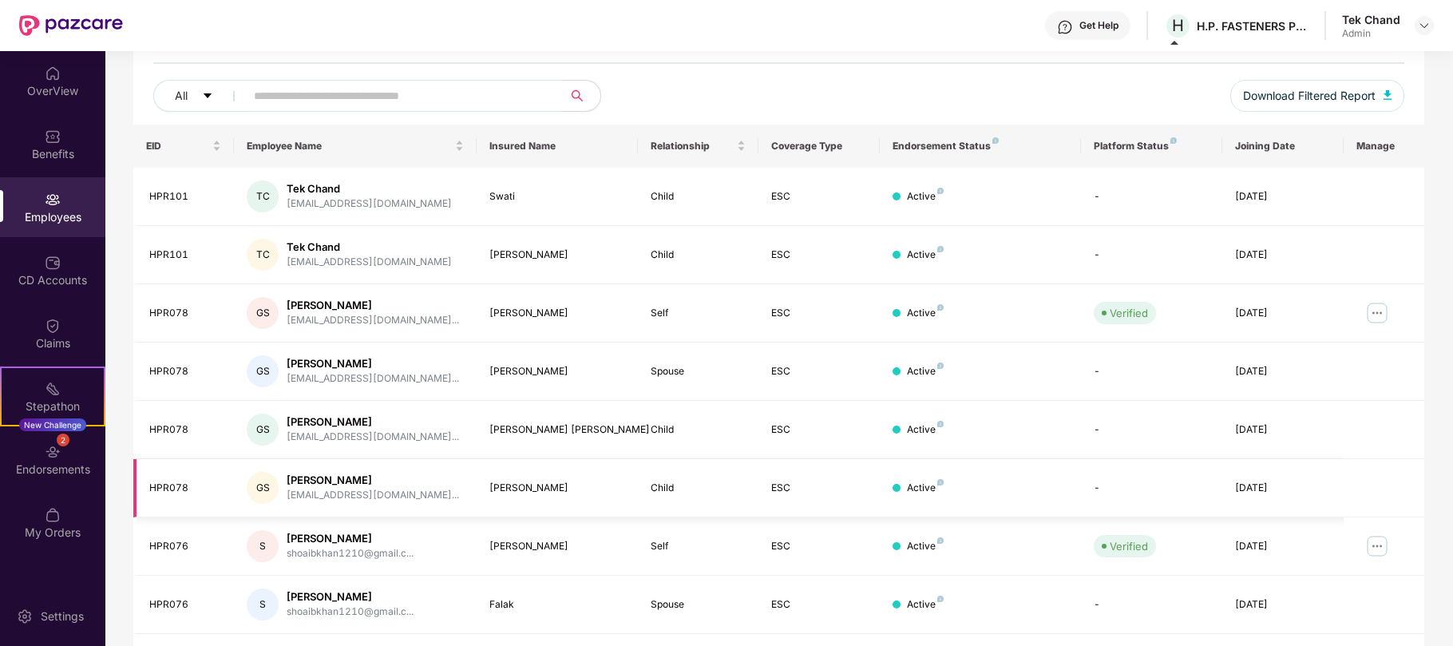
scroll to position [279, 0]
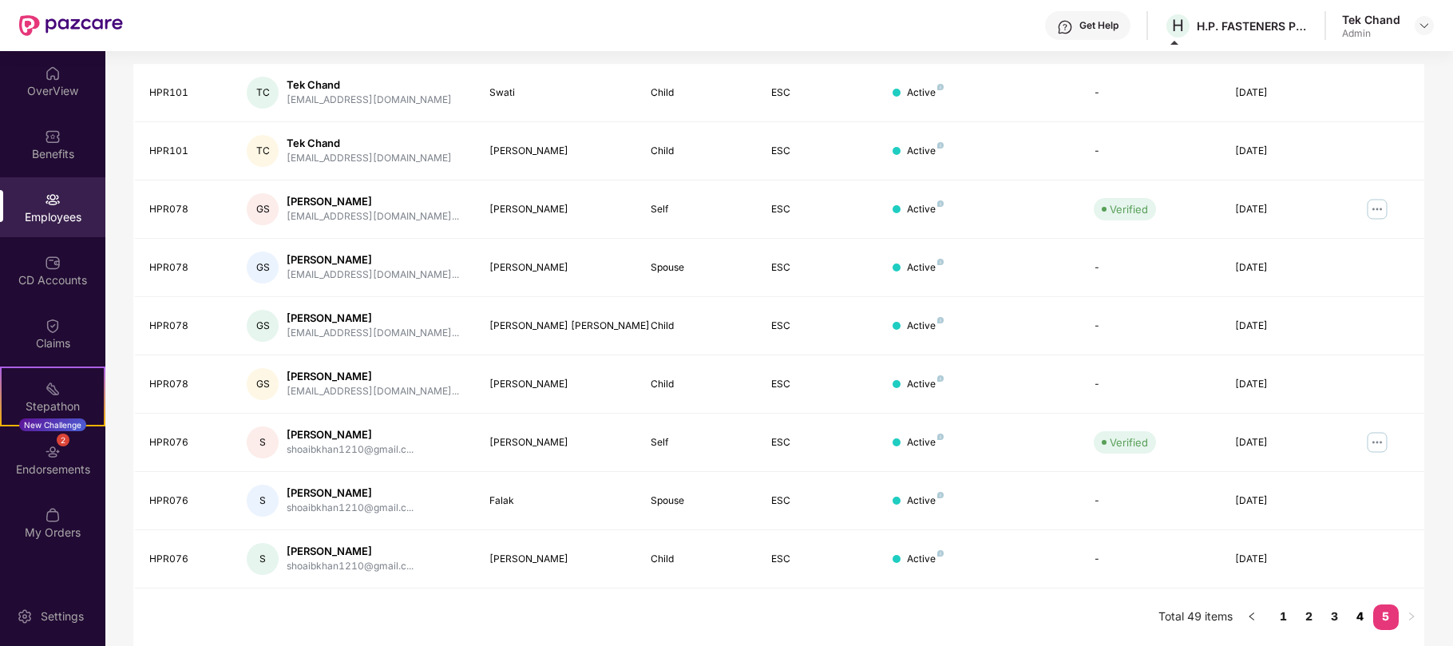
click at [1358, 617] on link "4" at bounding box center [1361, 616] width 26 height 24
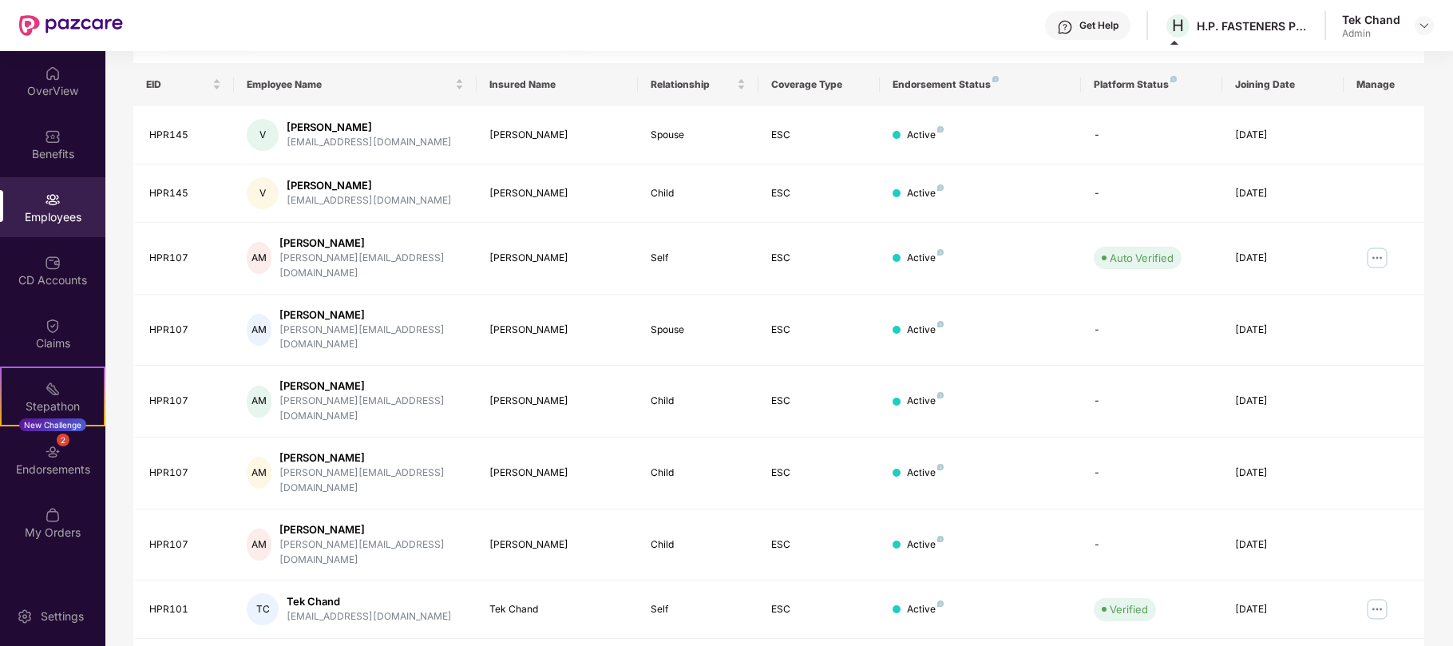
scroll to position [339, 0]
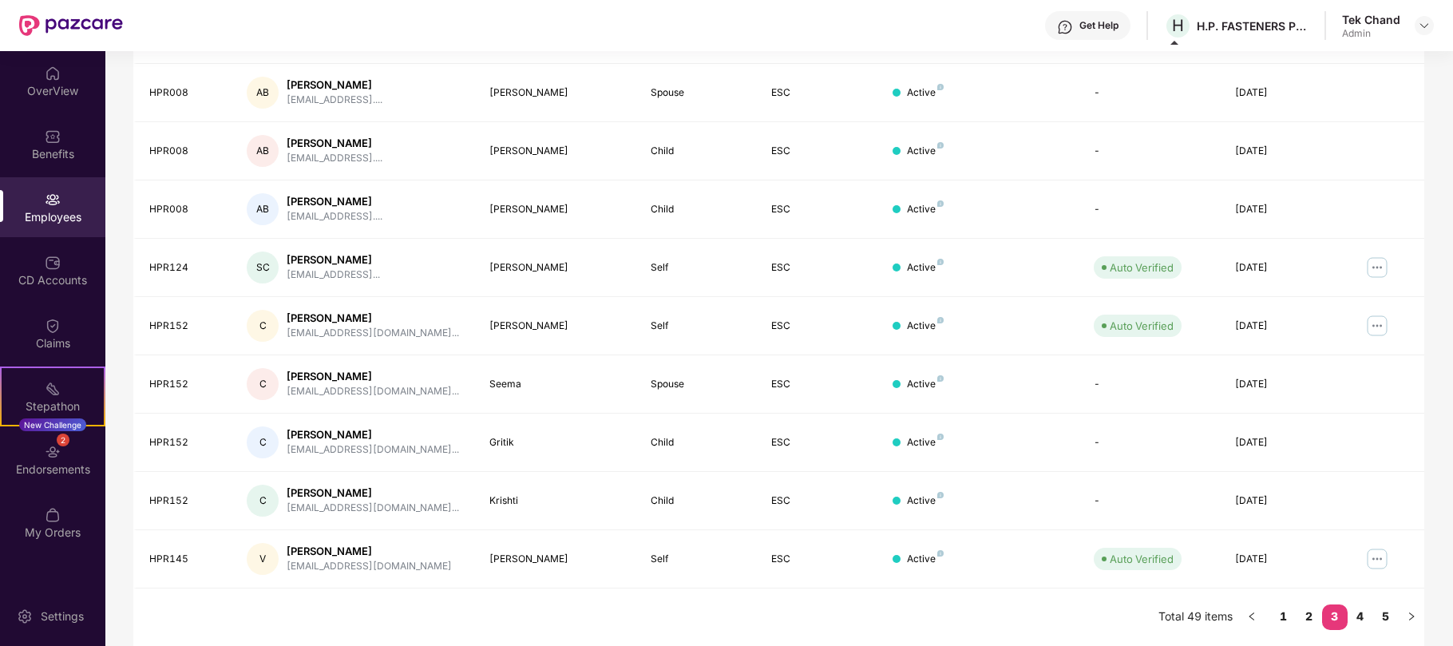
drag, startPoint x: 1313, startPoint y: 620, endPoint x: 1253, endPoint y: 636, distance: 62.2
click at [1313, 620] on link "2" at bounding box center [1310, 616] width 26 height 24
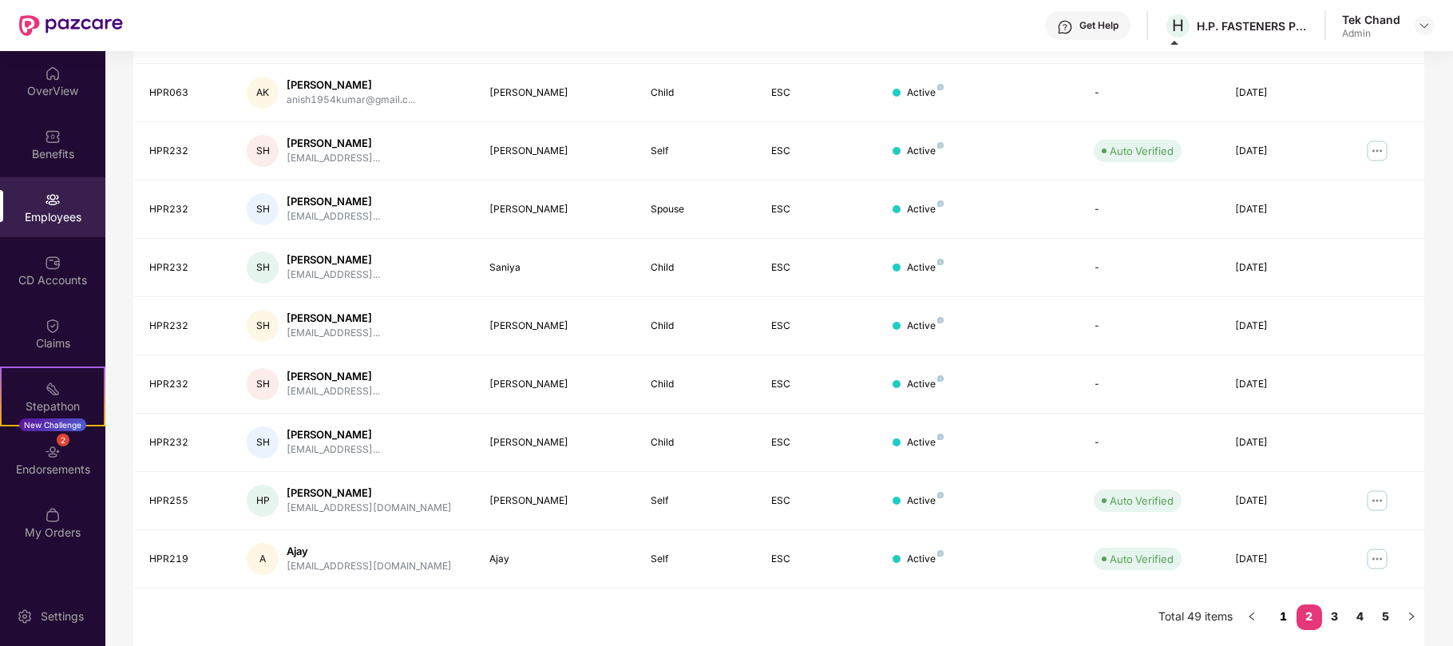
click at [1282, 615] on link "1" at bounding box center [1284, 616] width 26 height 24
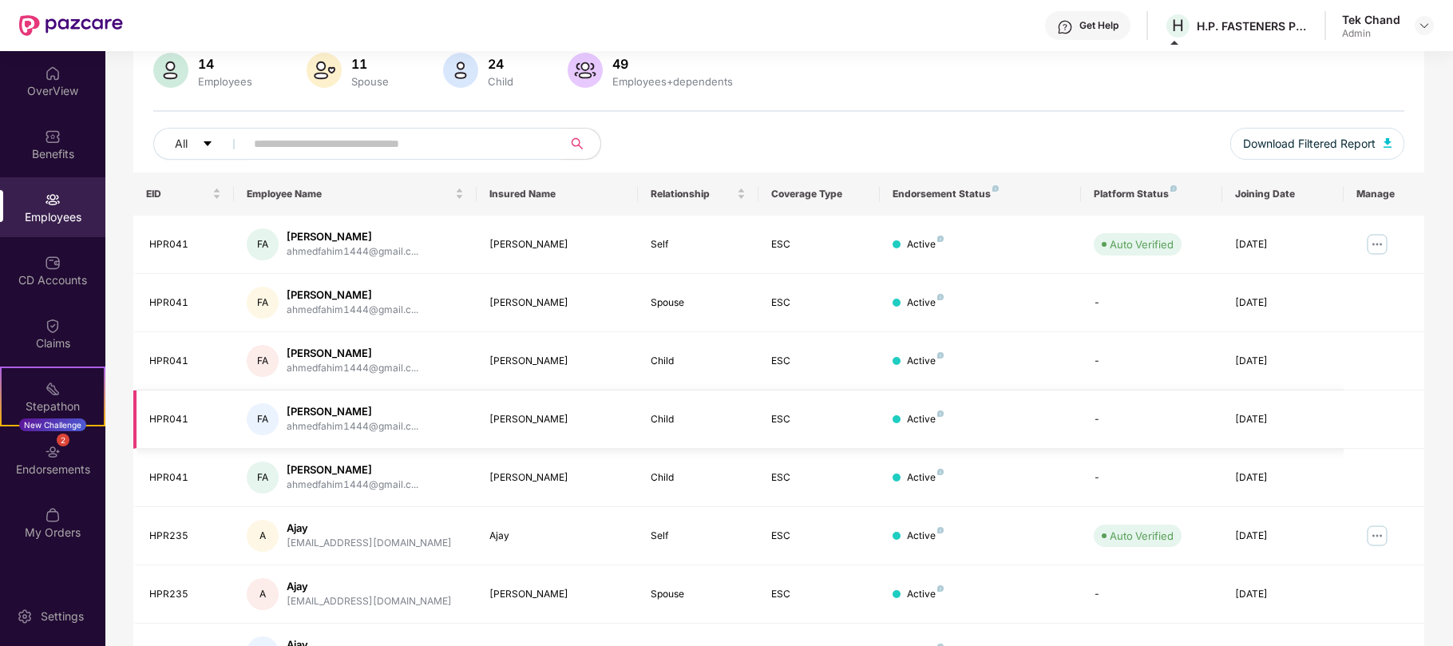
scroll to position [0, 0]
